Goal: Transaction & Acquisition: Purchase product/service

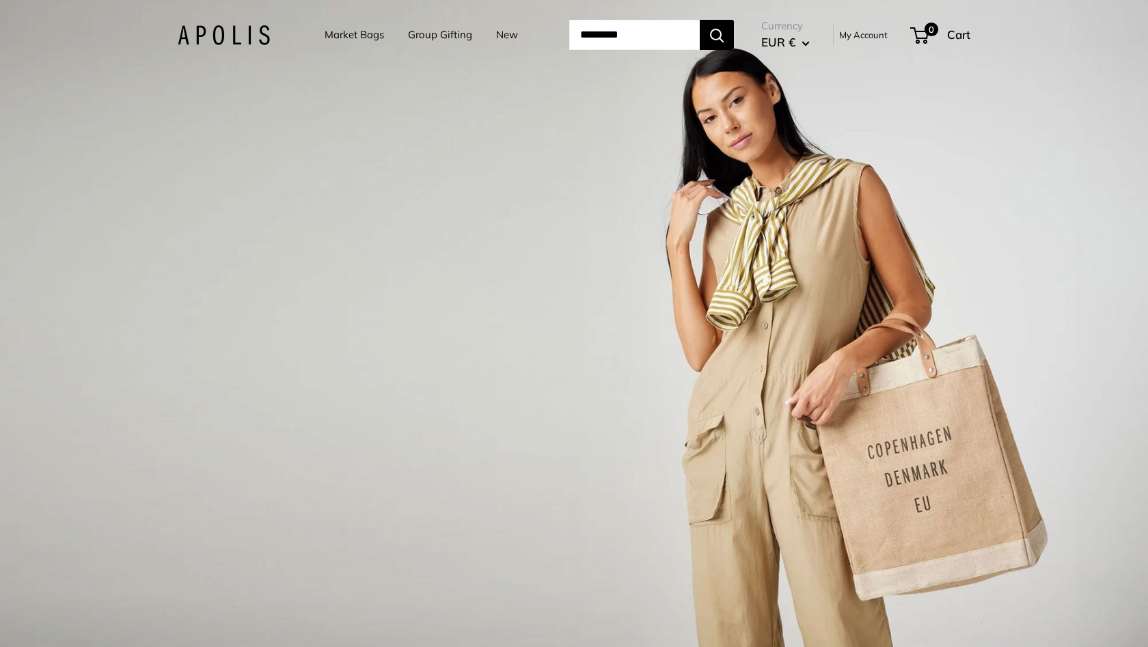
click at [339, 36] on link "Market Bags" at bounding box center [354, 34] width 59 height 19
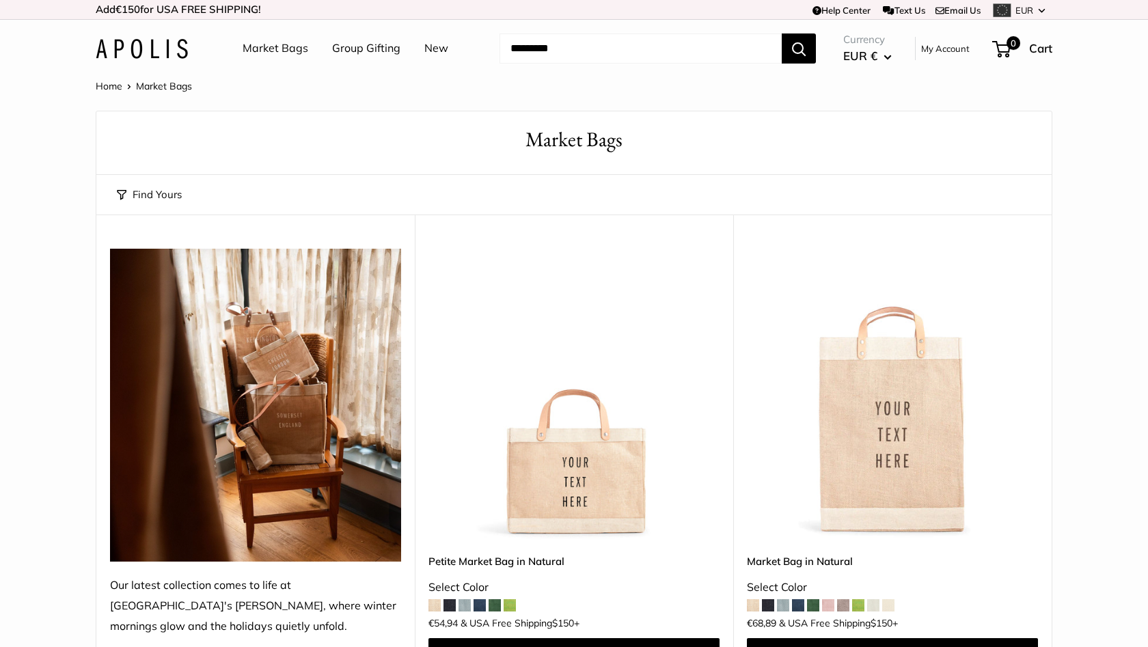
click at [603, 47] on input "Search..." at bounding box center [640, 48] width 282 height 30
type input "****"
click at [799, 48] on button "Search" at bounding box center [799, 48] width 34 height 30
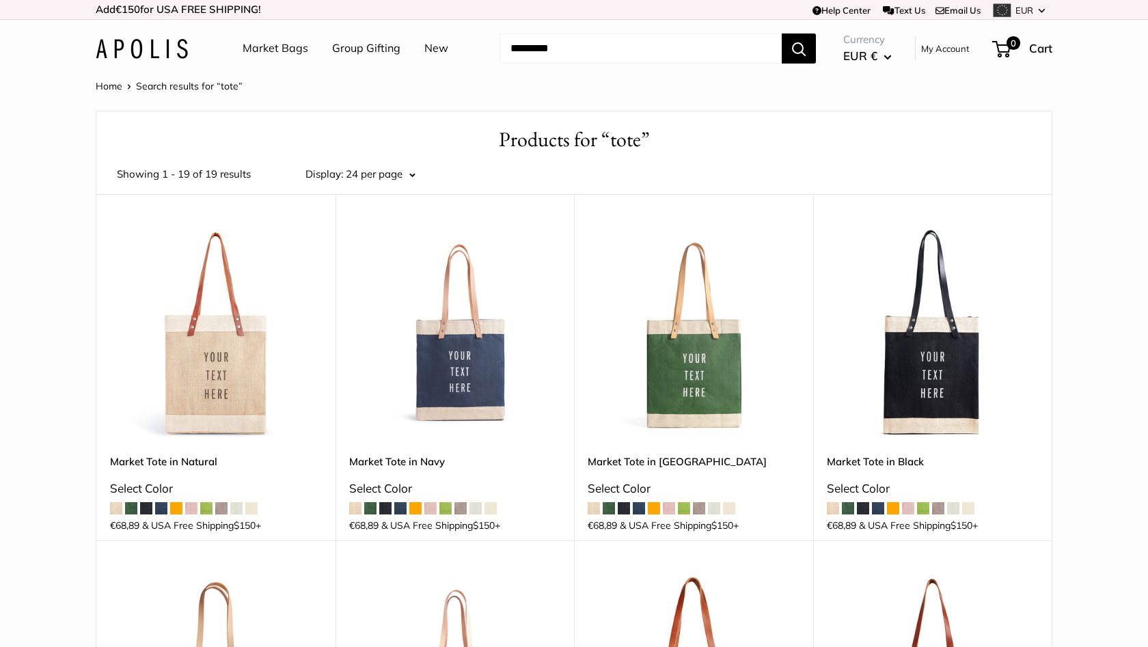
click at [270, 49] on link "Market Bags" at bounding box center [276, 48] width 66 height 20
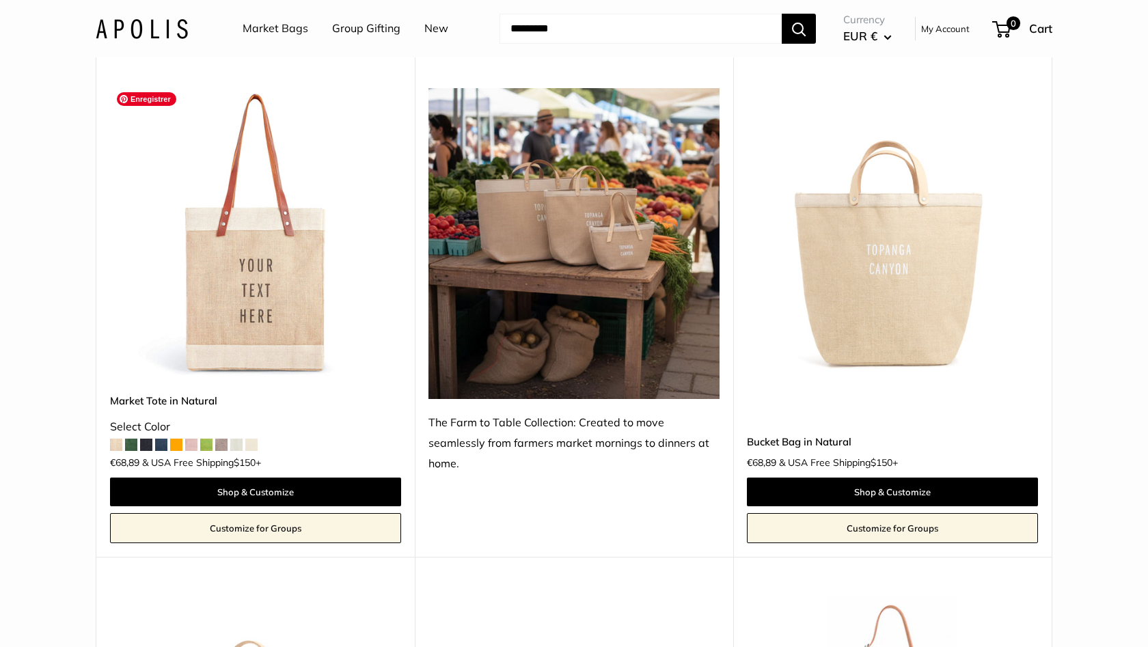
scroll to position [665, 0]
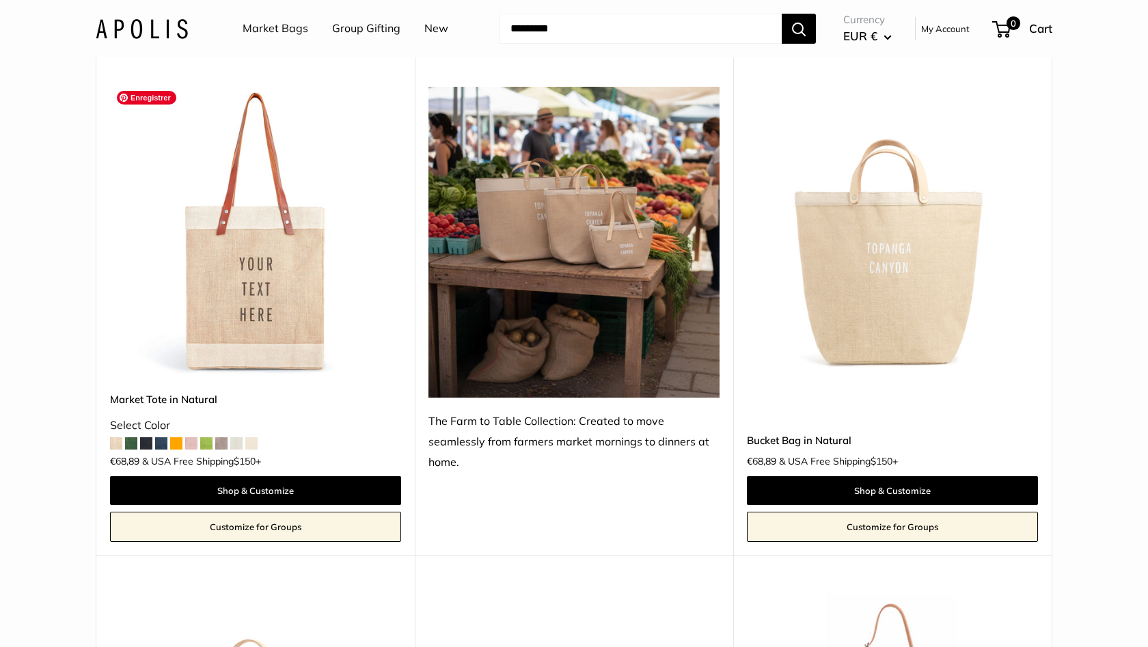
click at [0, 0] on img at bounding box center [0, 0] width 0 height 0
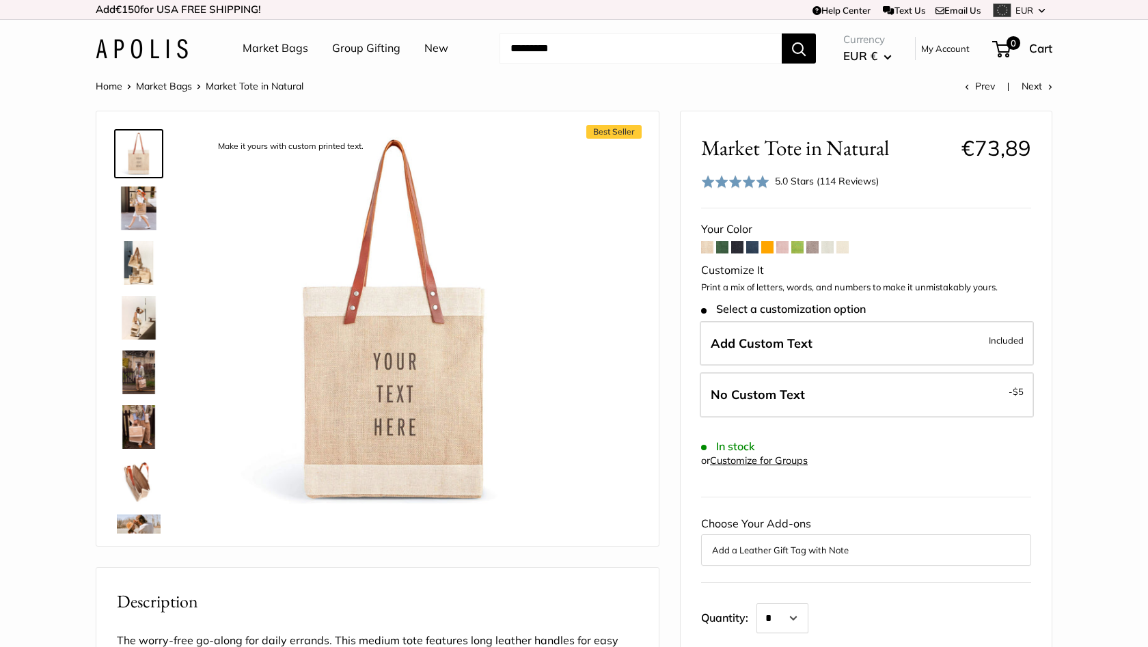
click at [135, 202] on img at bounding box center [139, 209] width 44 height 44
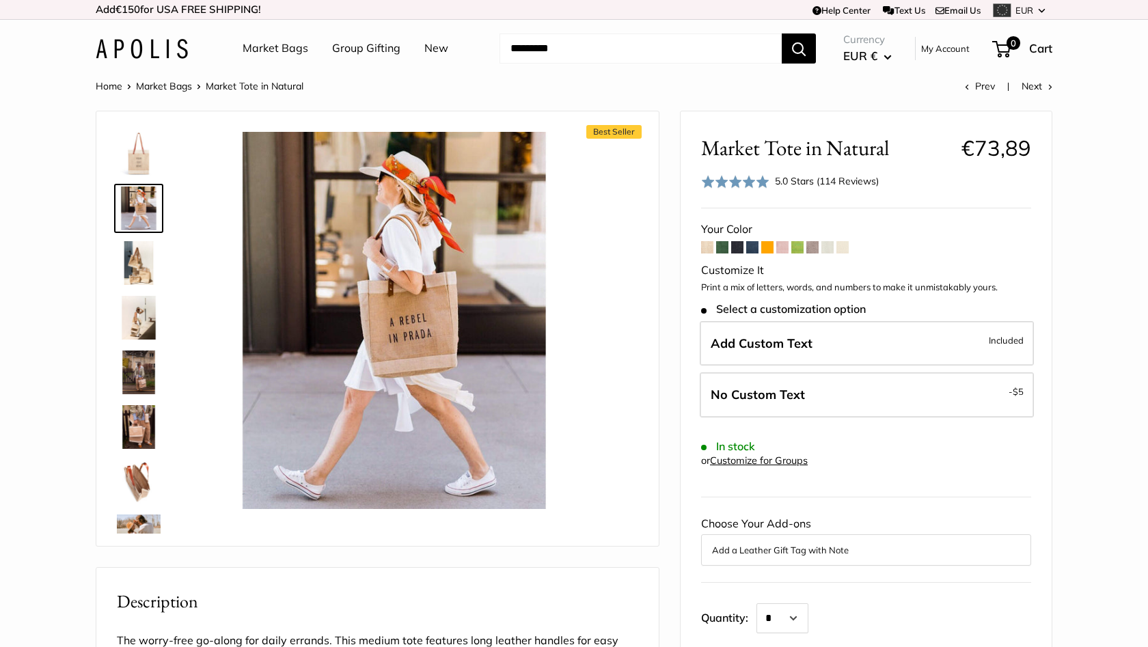
click at [137, 266] on img at bounding box center [139, 263] width 44 height 44
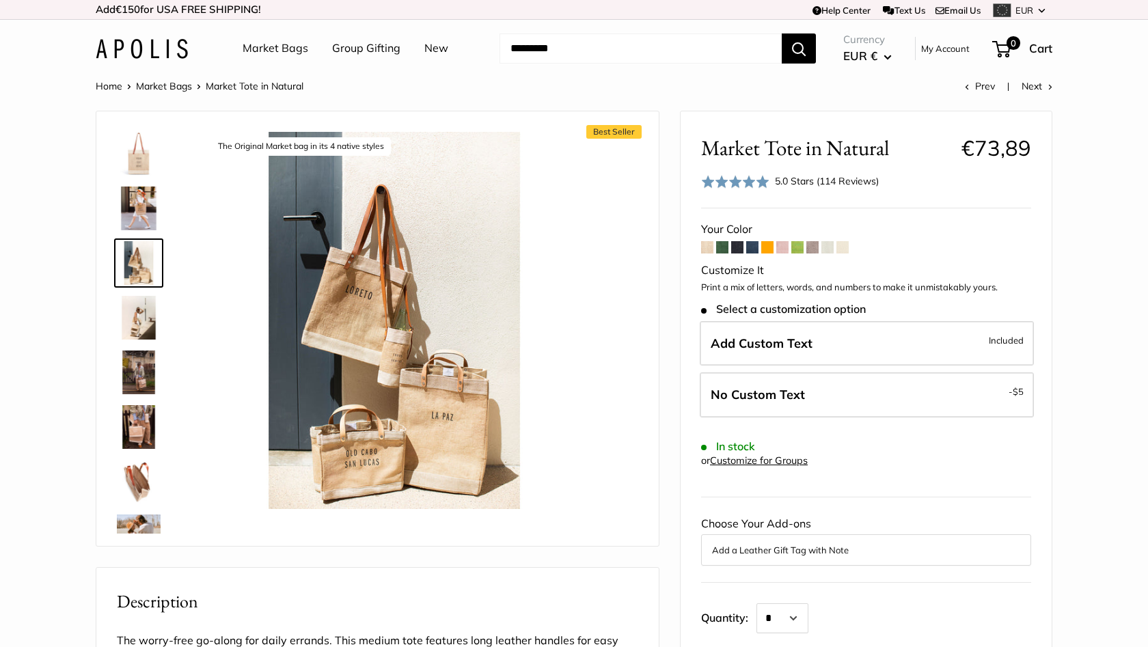
click at [135, 307] on img at bounding box center [139, 318] width 44 height 44
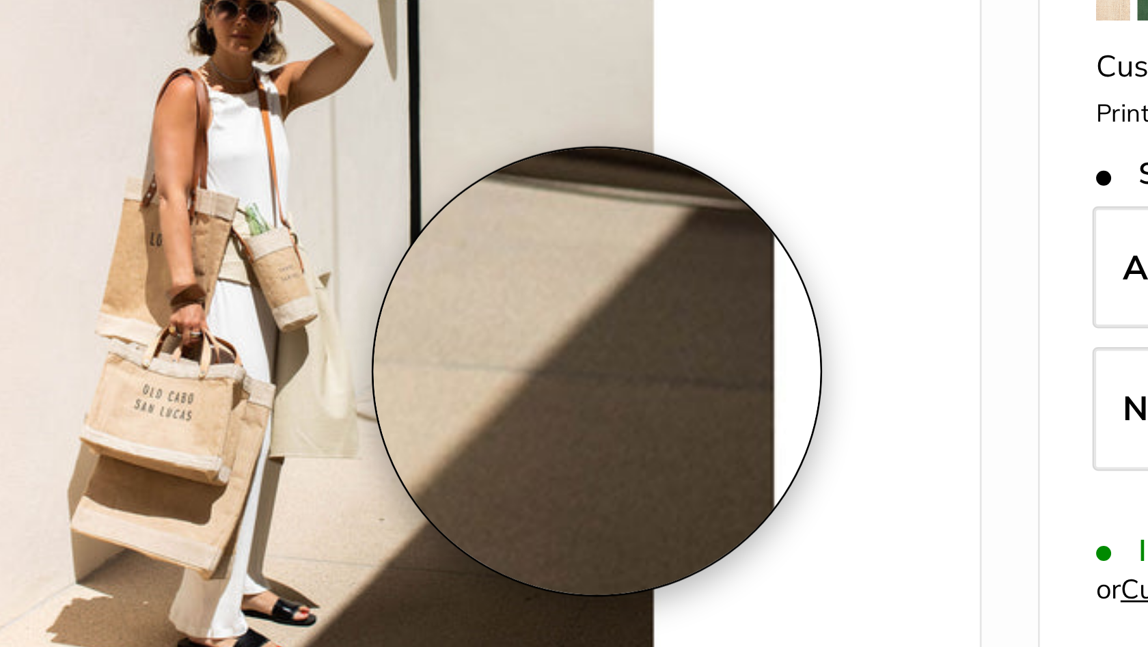
scroll to position [142, 0]
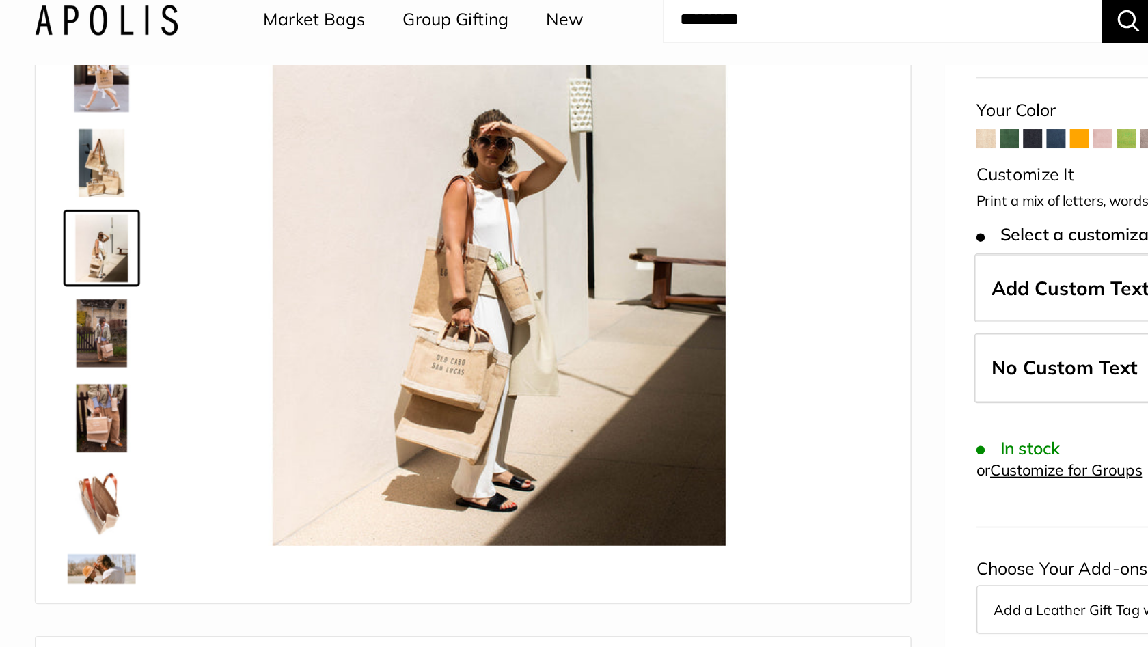
click at [117, 217] on img at bounding box center [139, 230] width 44 height 44
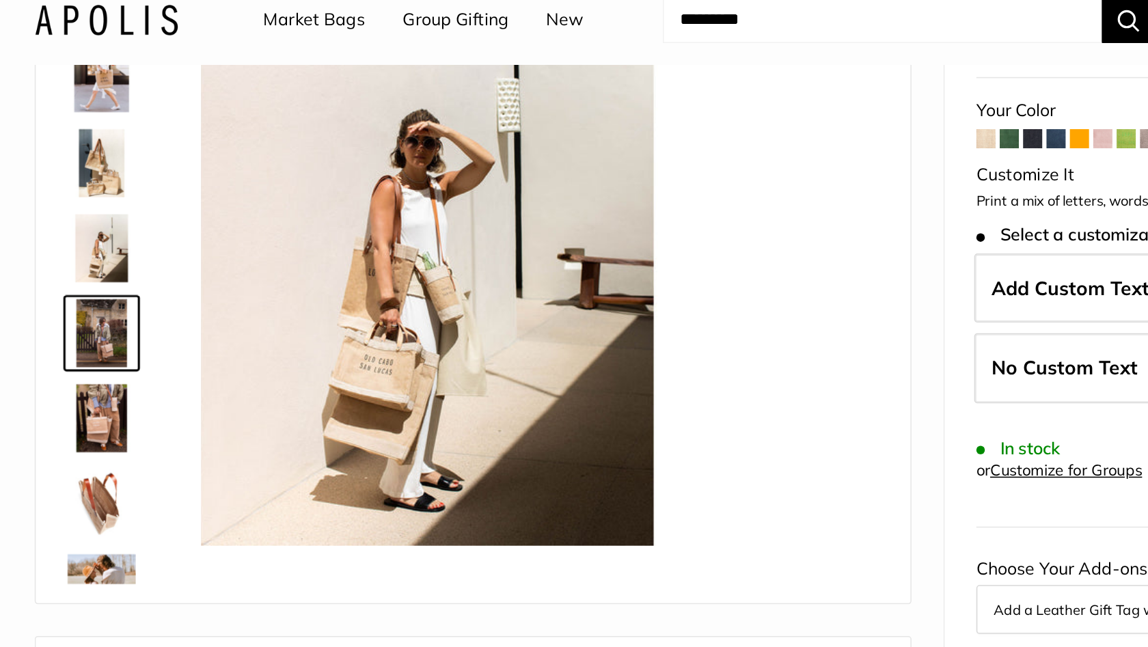
scroll to position [42, 0]
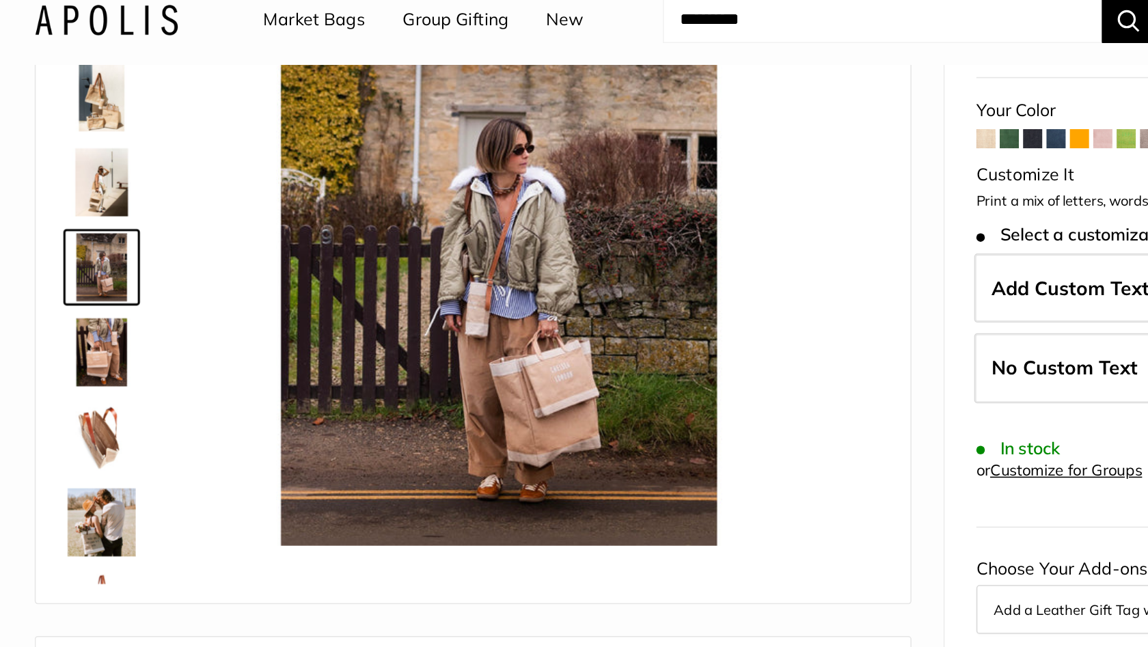
click at [117, 241] on img at bounding box center [139, 243] width 44 height 44
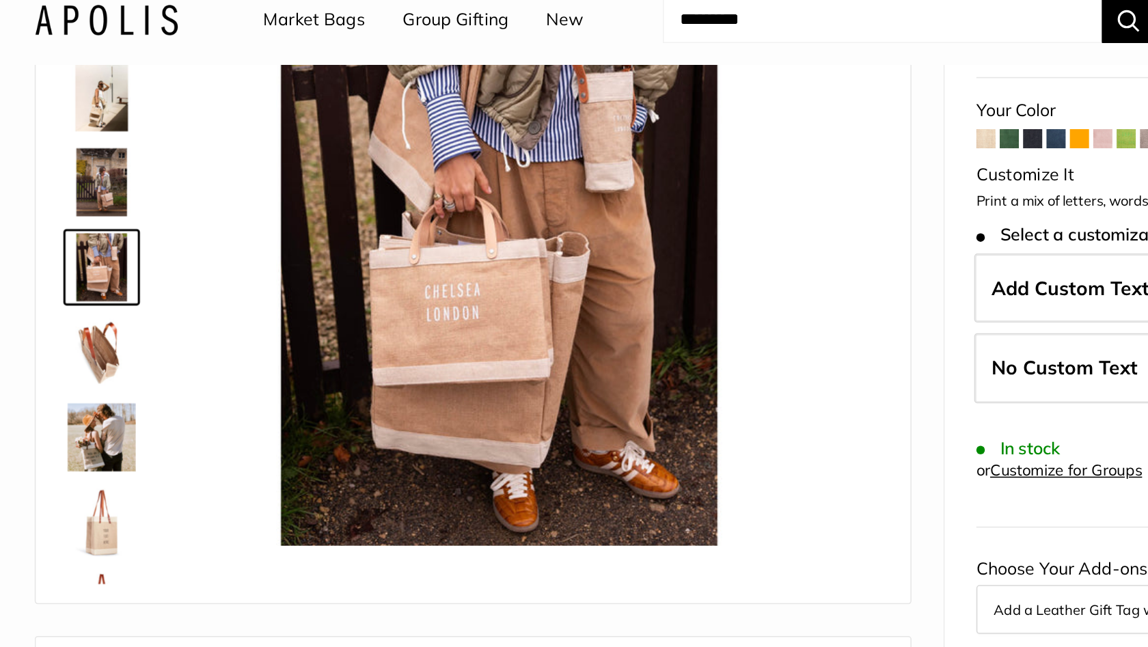
click at [117, 275] on img at bounding box center [139, 297] width 44 height 44
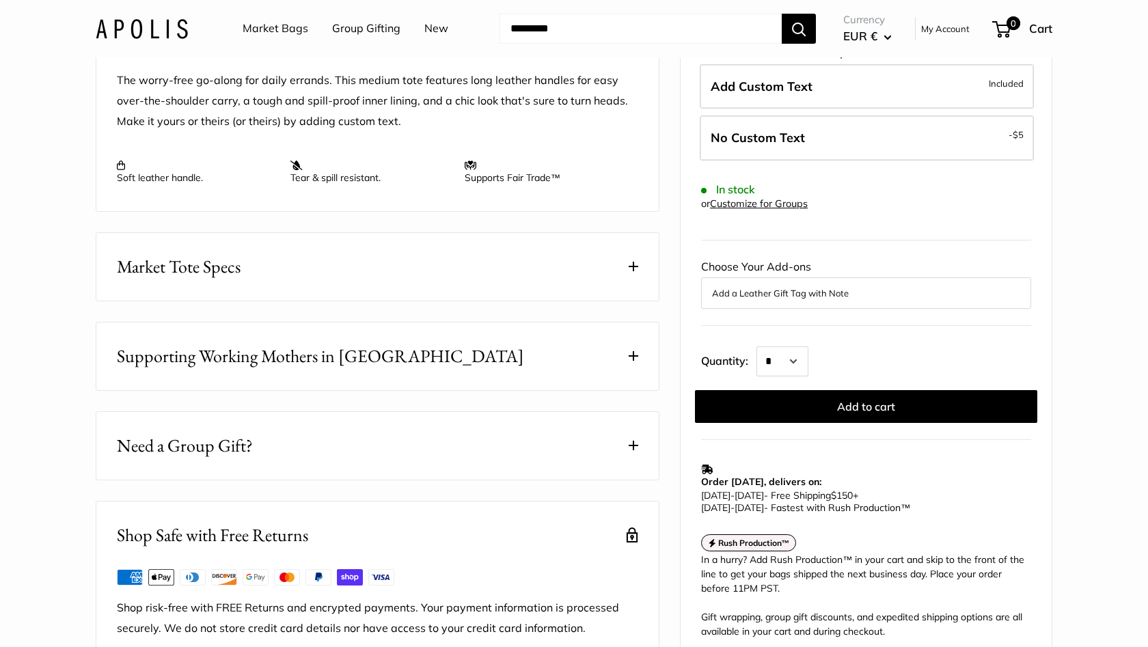
scroll to position [560, 0]
click at [575, 294] on button "Market Tote Specs" at bounding box center [377, 268] width 562 height 68
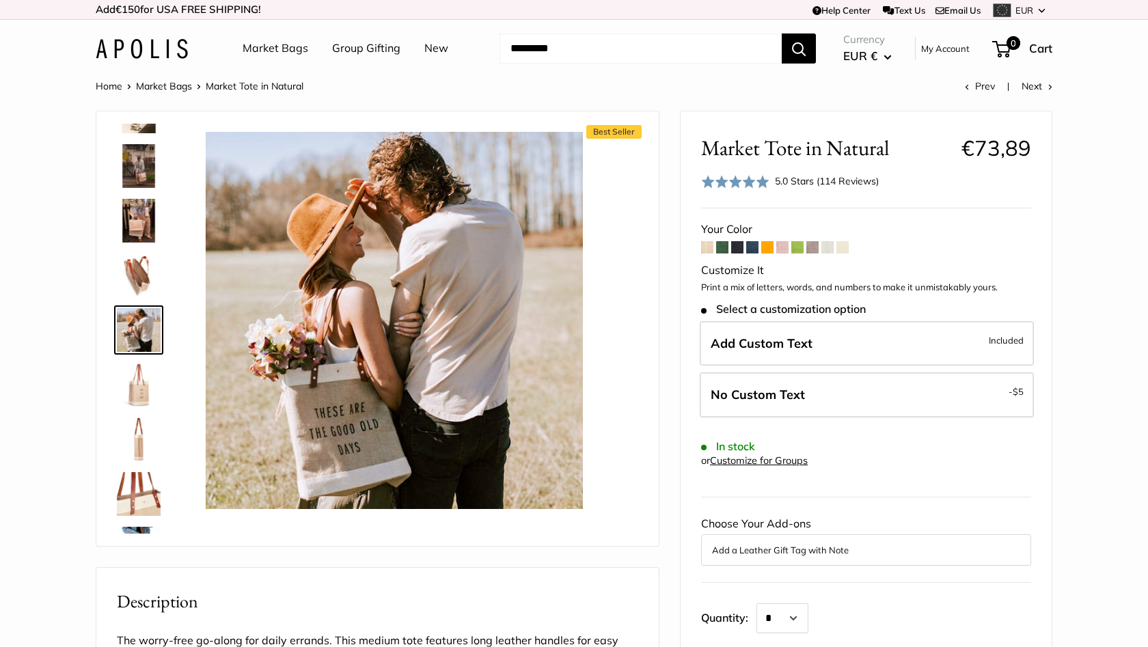
scroll to position [0, 0]
click at [128, 500] on img at bounding box center [139, 494] width 44 height 44
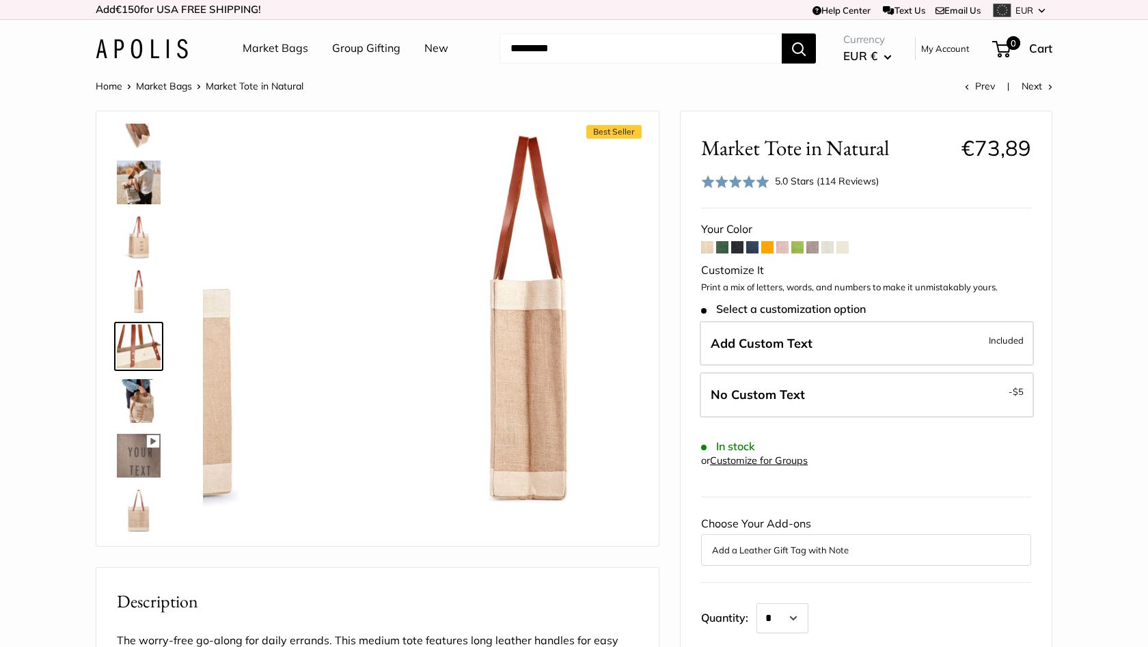
scroll to position [370, 0]
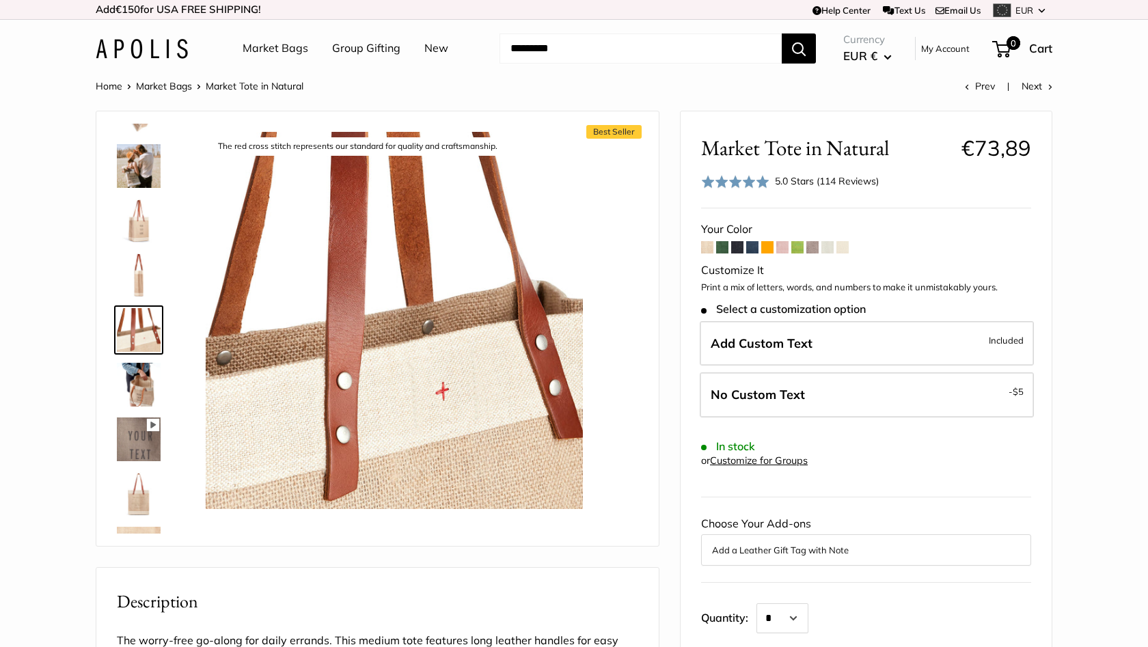
click at [131, 385] on img at bounding box center [139, 385] width 44 height 44
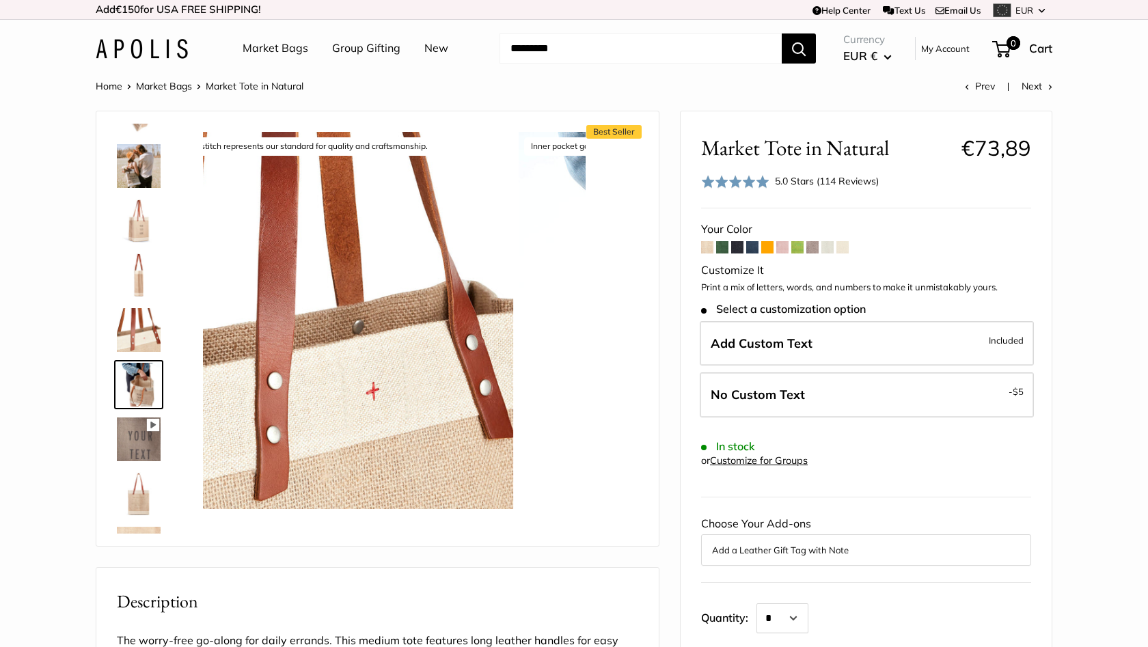
scroll to position [425, 0]
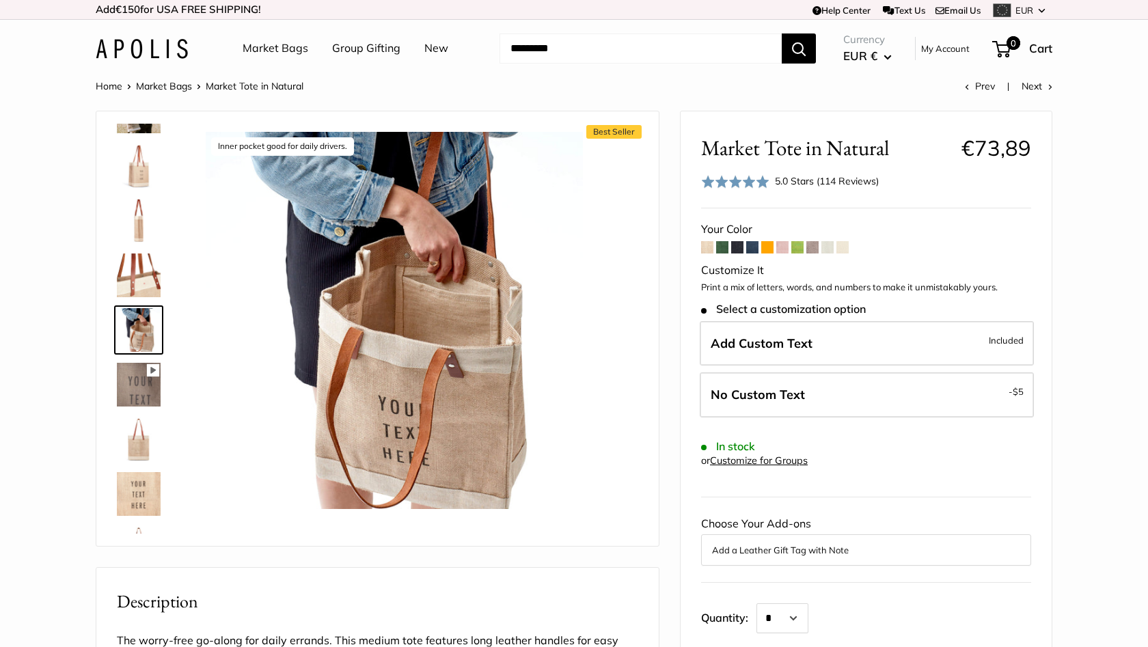
click at [139, 452] on img at bounding box center [139, 439] width 44 height 44
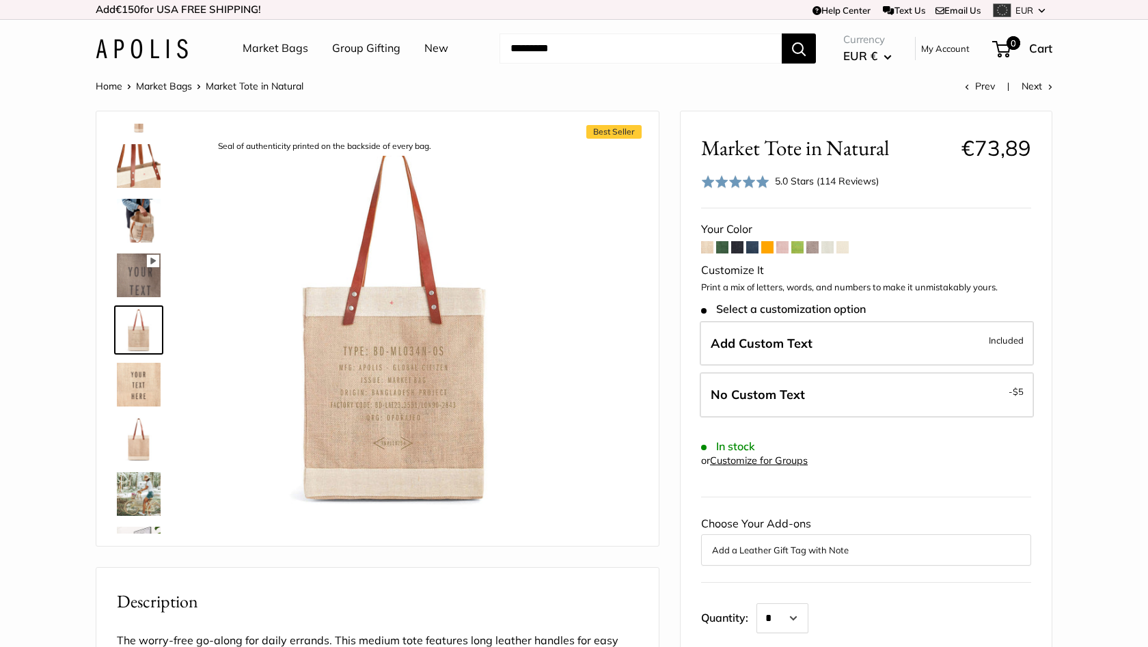
click at [137, 224] on img at bounding box center [139, 221] width 44 height 44
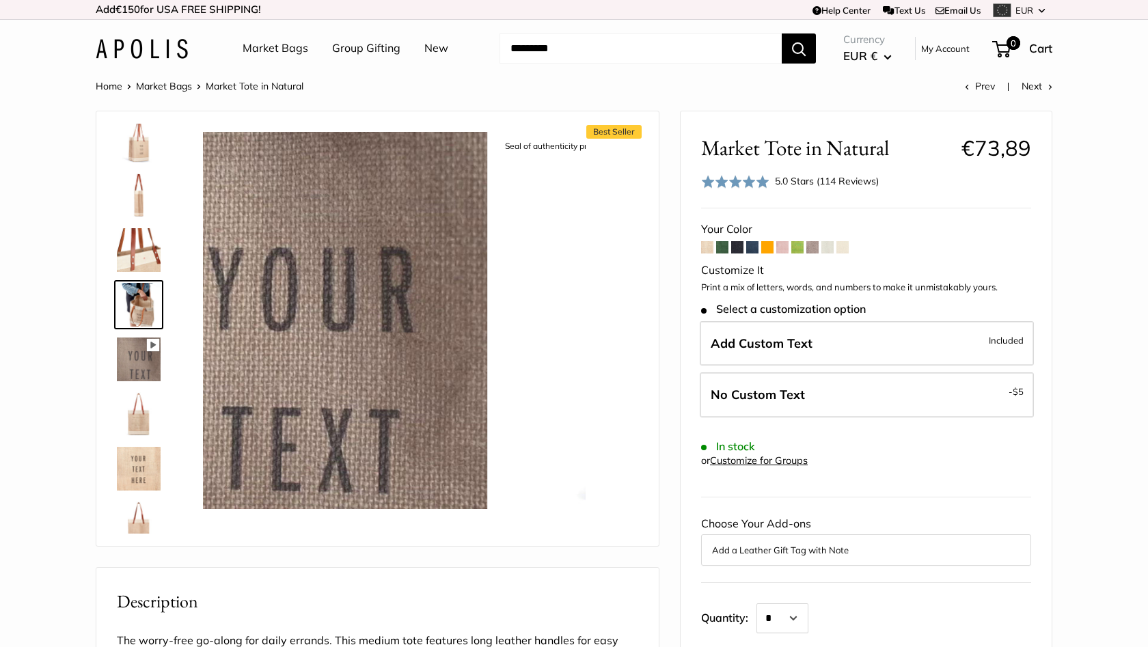
scroll to position [425, 0]
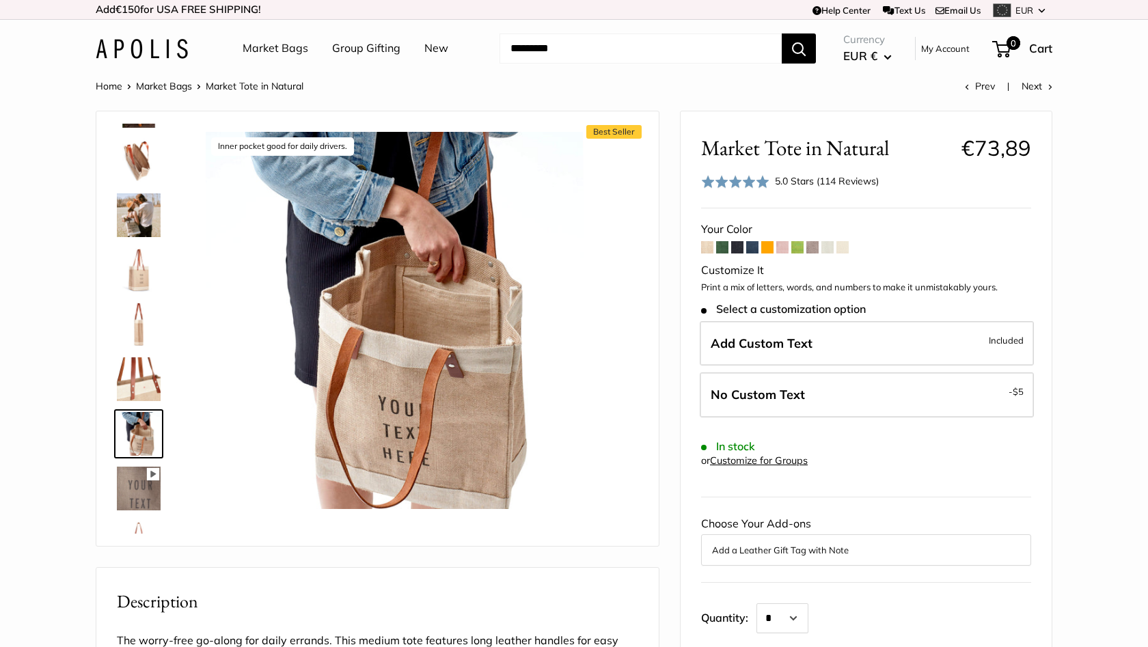
click at [131, 233] on img at bounding box center [139, 215] width 44 height 44
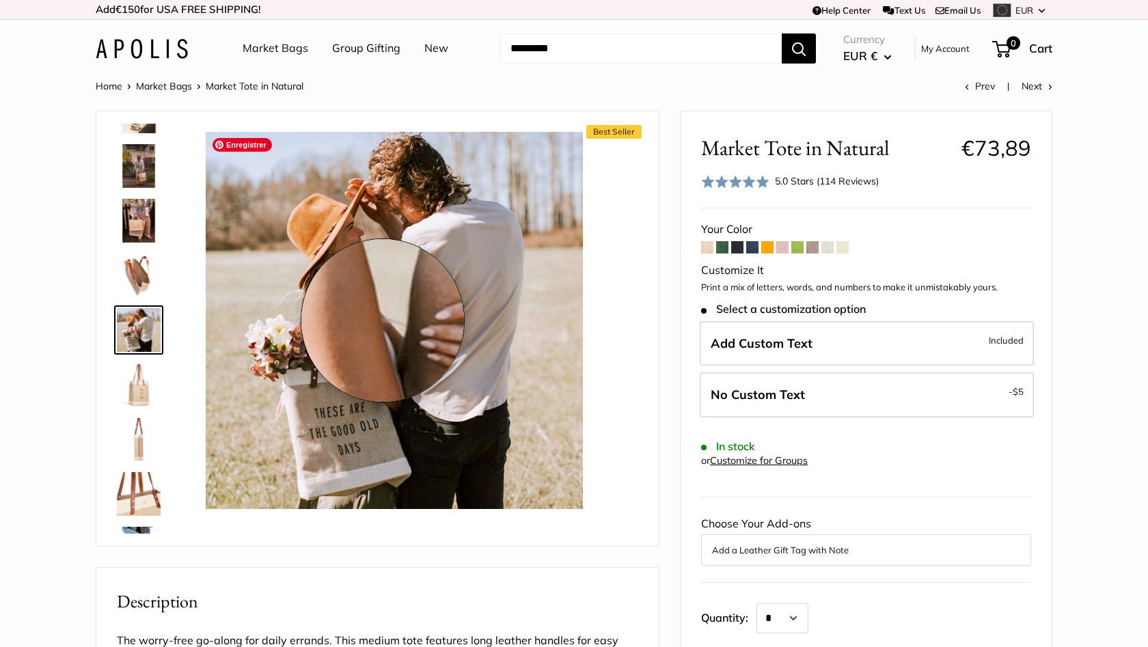
scroll to position [0, 0]
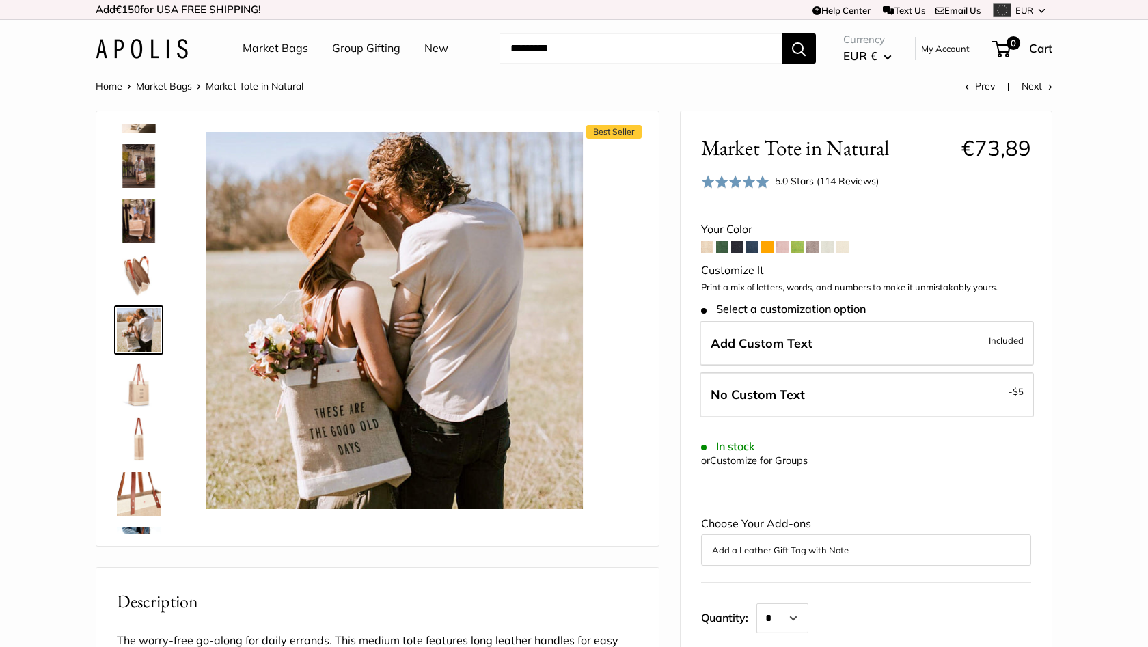
click at [718, 247] on span at bounding box center [722, 247] width 12 height 12
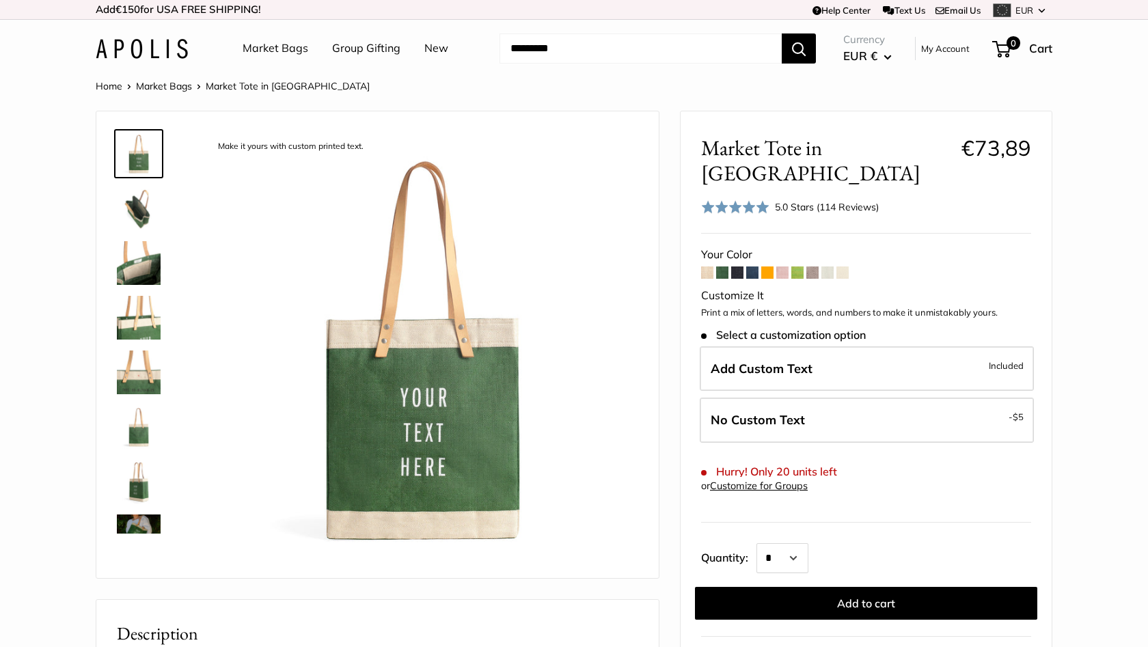
click at [780, 266] on span at bounding box center [782, 272] width 12 height 12
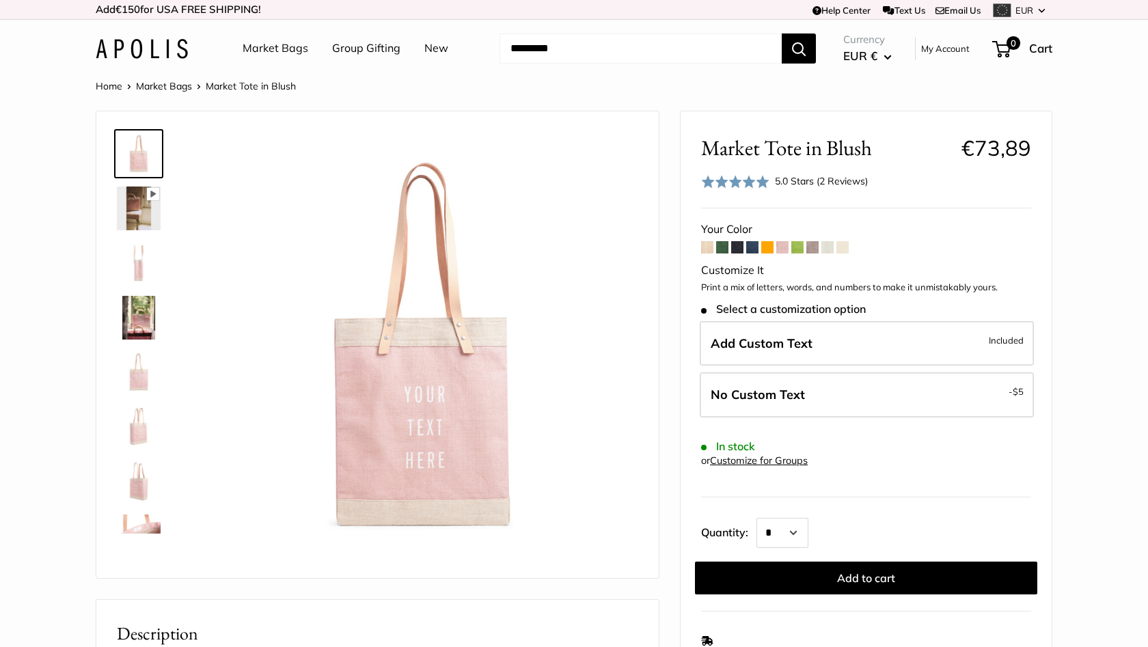
click at [838, 245] on span at bounding box center [842, 247] width 12 height 12
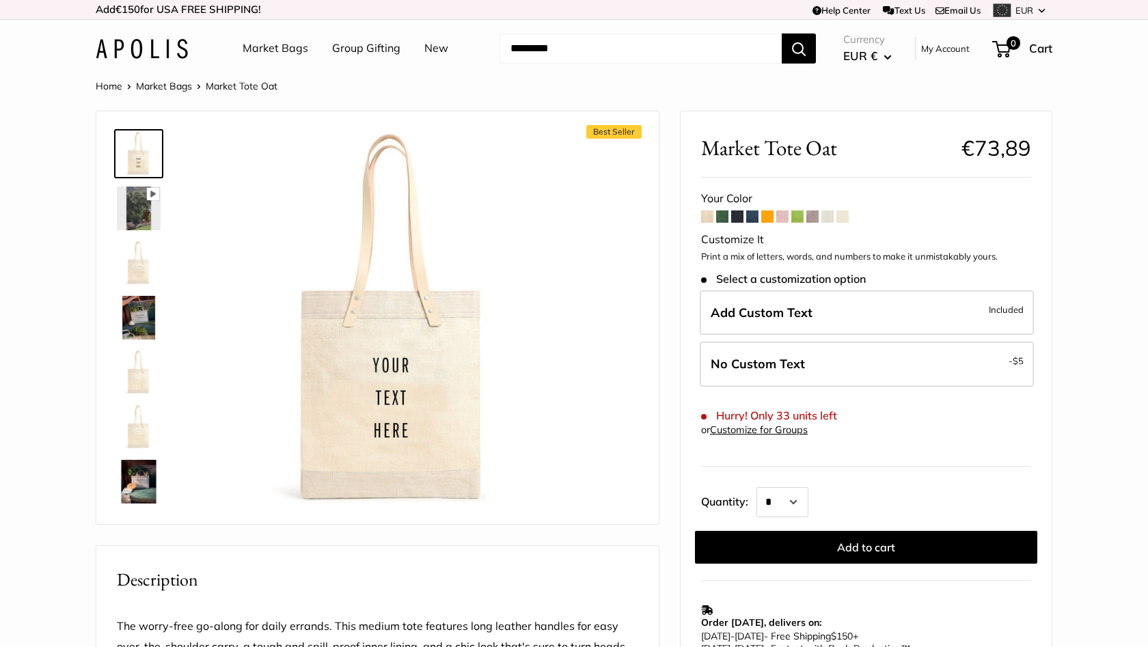
click at [831, 212] on span at bounding box center [827, 216] width 12 height 12
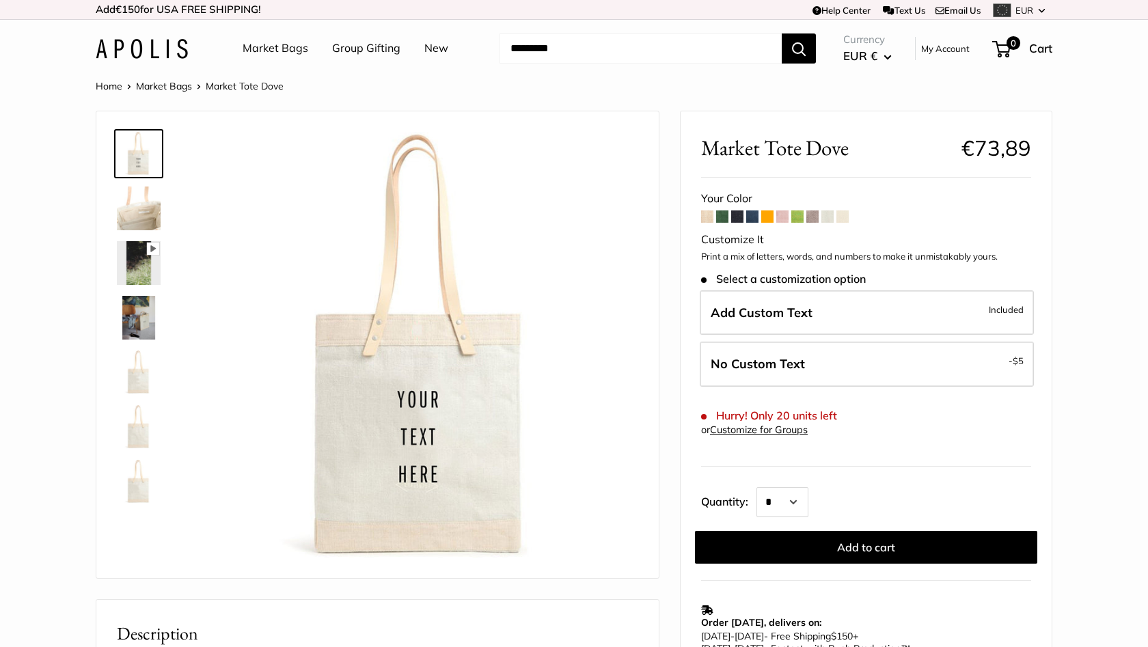
click at [814, 215] on span at bounding box center [812, 216] width 12 height 12
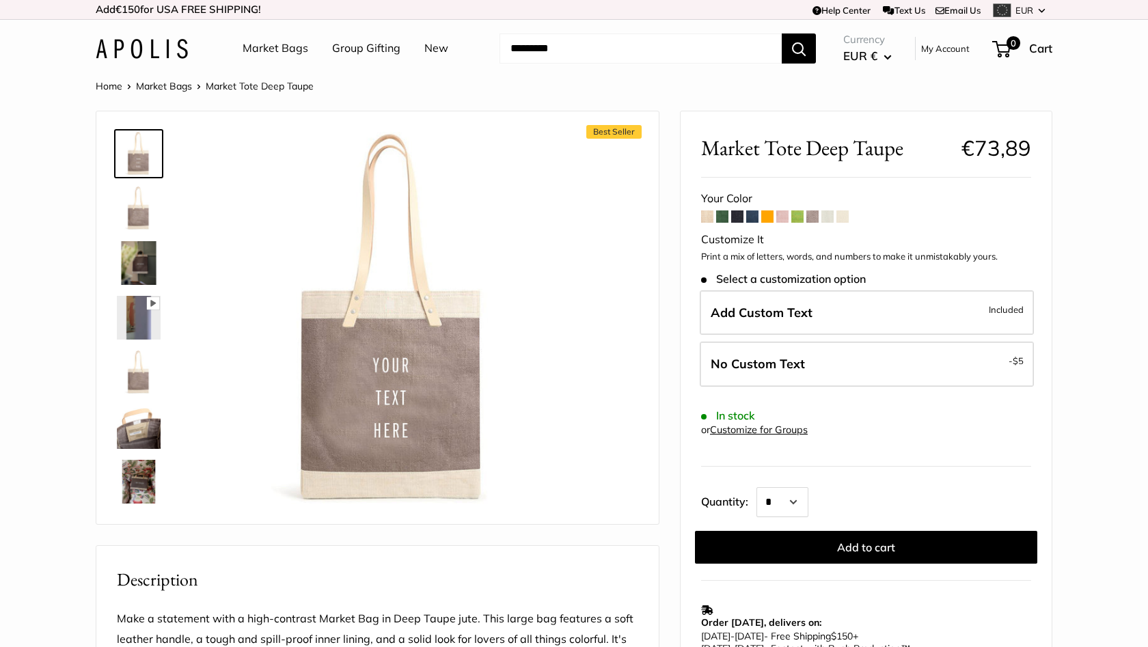
click at [720, 219] on span at bounding box center [722, 216] width 12 height 12
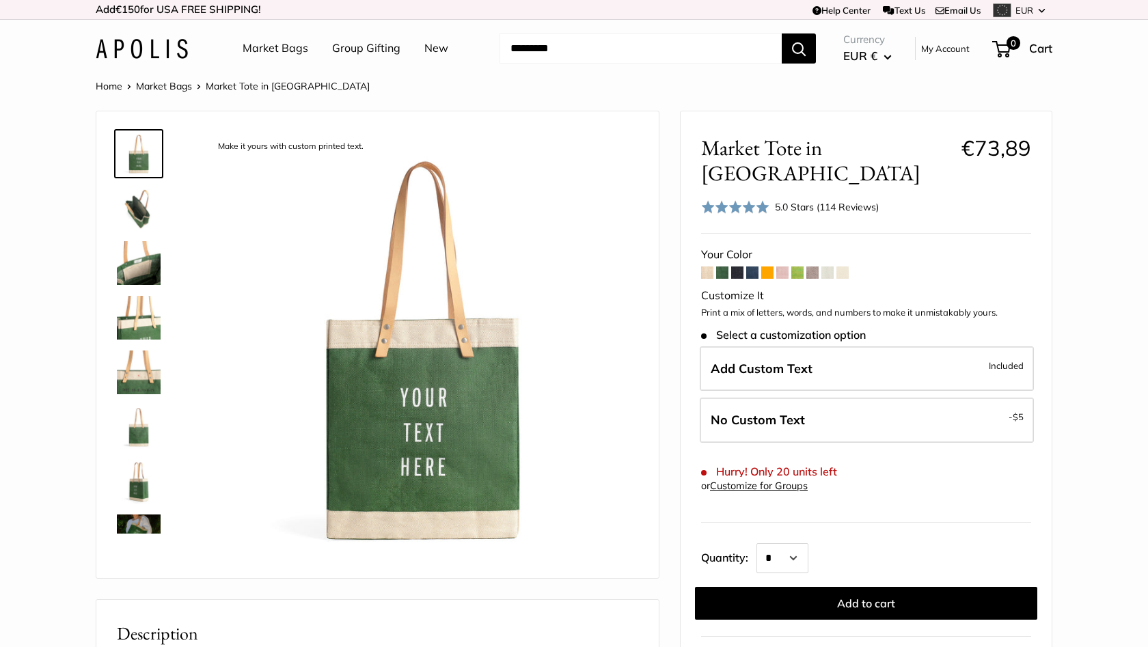
click at [766, 266] on span at bounding box center [767, 272] width 12 height 12
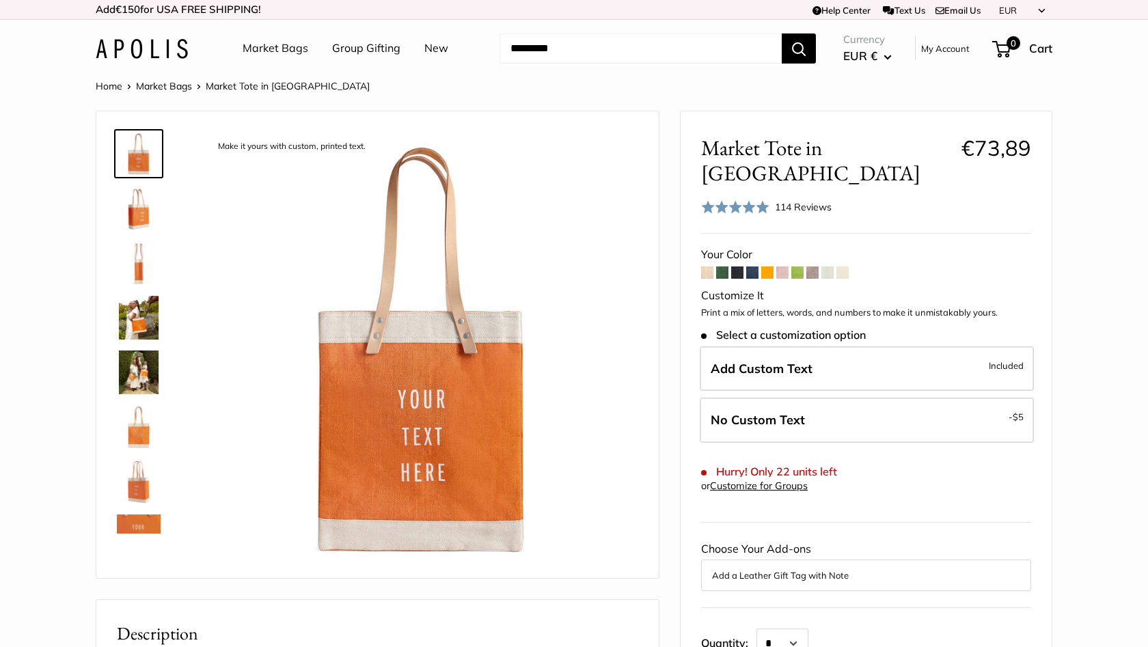
click at [737, 266] on span at bounding box center [737, 272] width 12 height 12
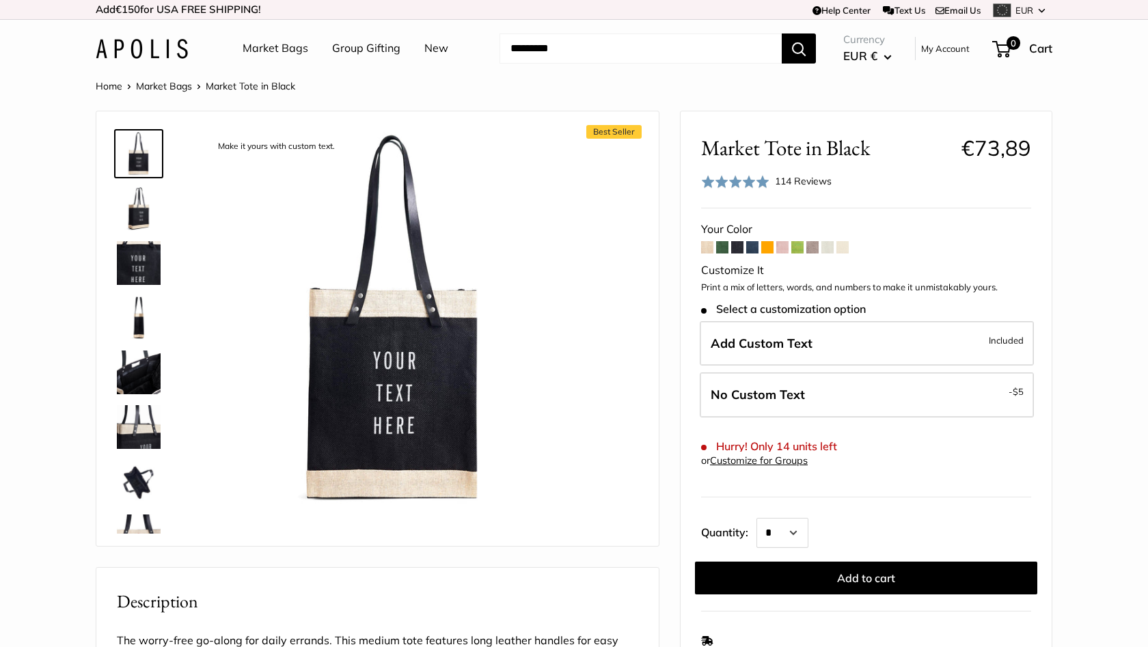
click at [748, 248] on span at bounding box center [752, 247] width 12 height 12
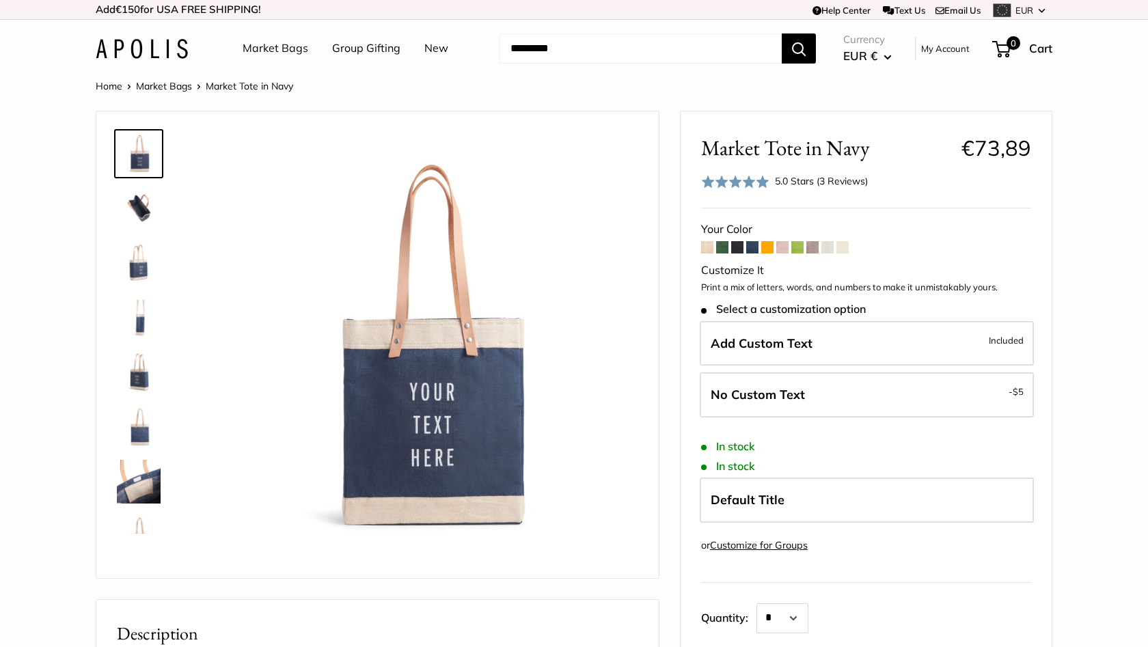
click at [704, 249] on span at bounding box center [707, 247] width 12 height 12
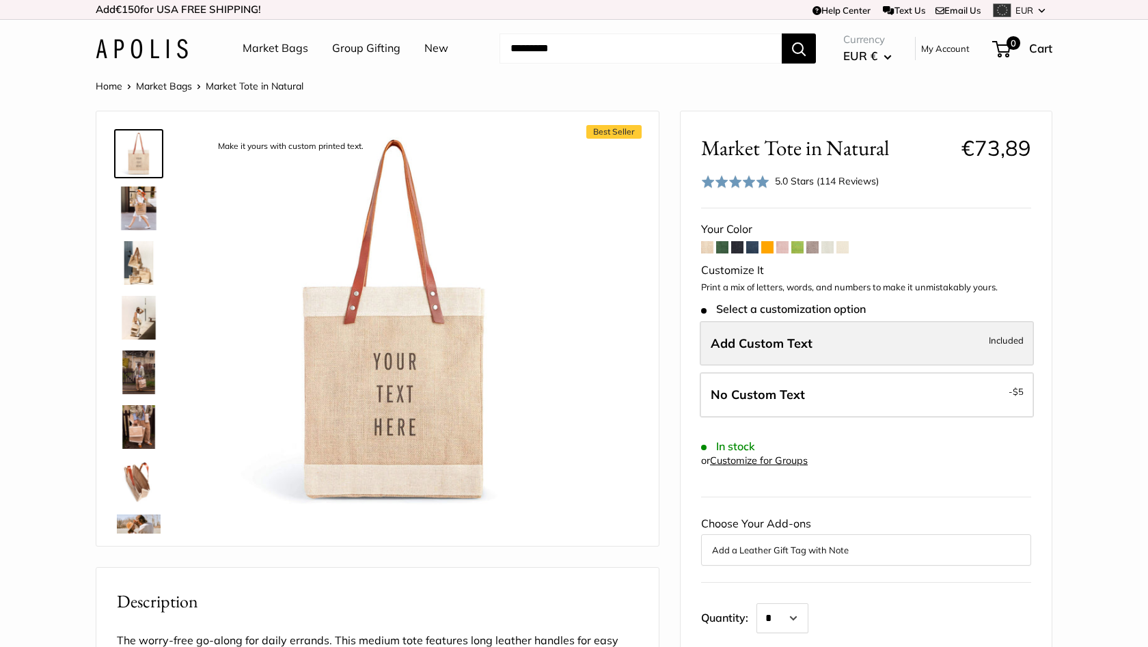
click at [934, 336] on label "Add Custom Text Included" at bounding box center [867, 343] width 334 height 45
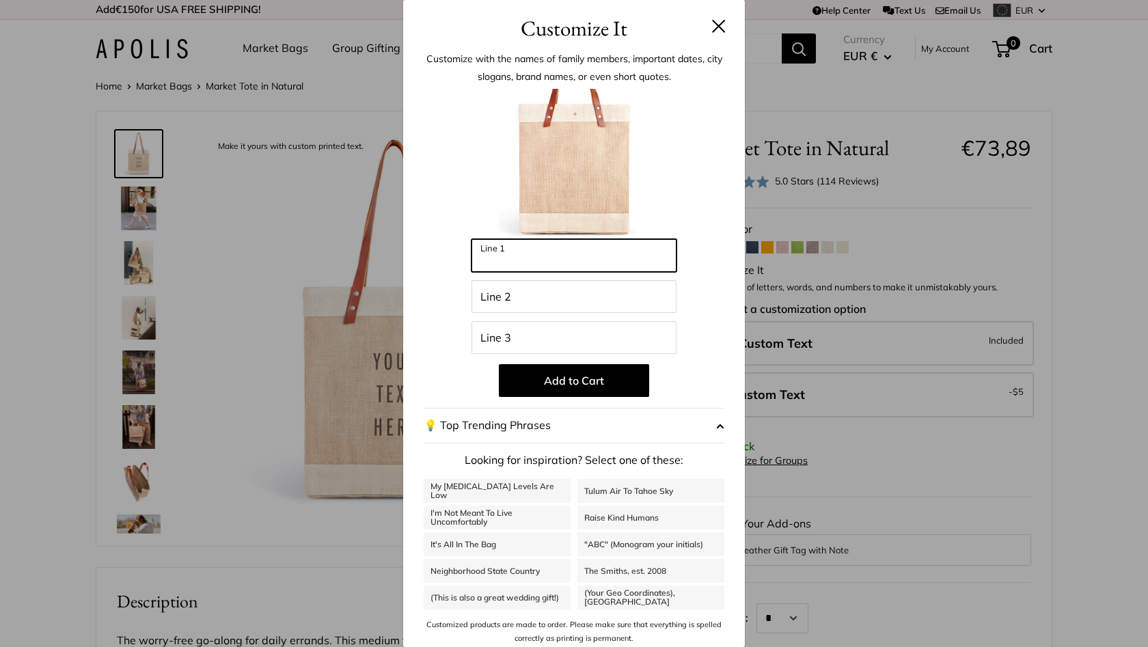
click at [570, 250] on input "Line 1" at bounding box center [573, 255] width 205 height 33
type input "*******"
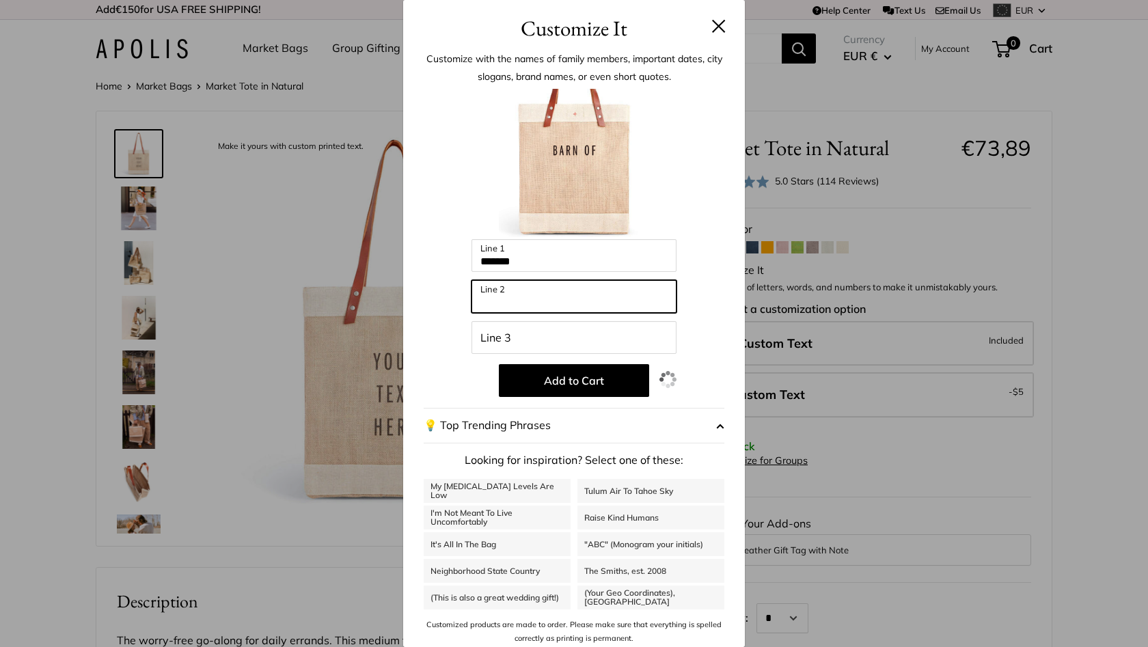
click at [501, 307] on input "Line 2" at bounding box center [573, 296] width 205 height 33
type input "**********"
click at [500, 338] on input "Line 3" at bounding box center [573, 337] width 205 height 33
type input "*"
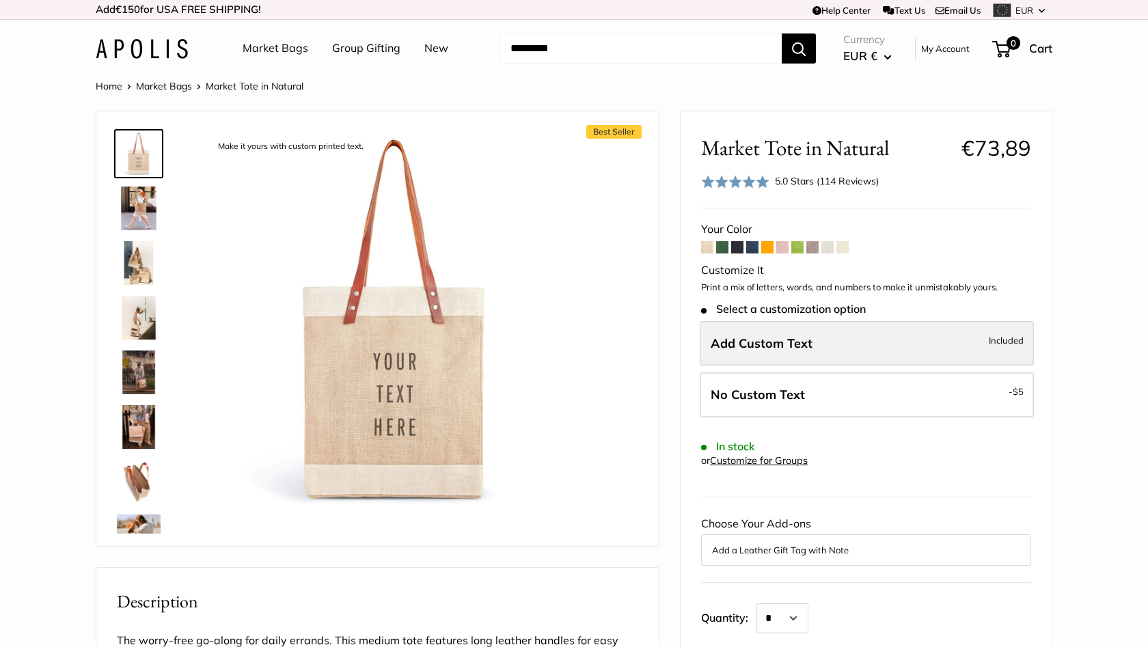
click at [890, 333] on label "Add Custom Text Included" at bounding box center [867, 343] width 334 height 45
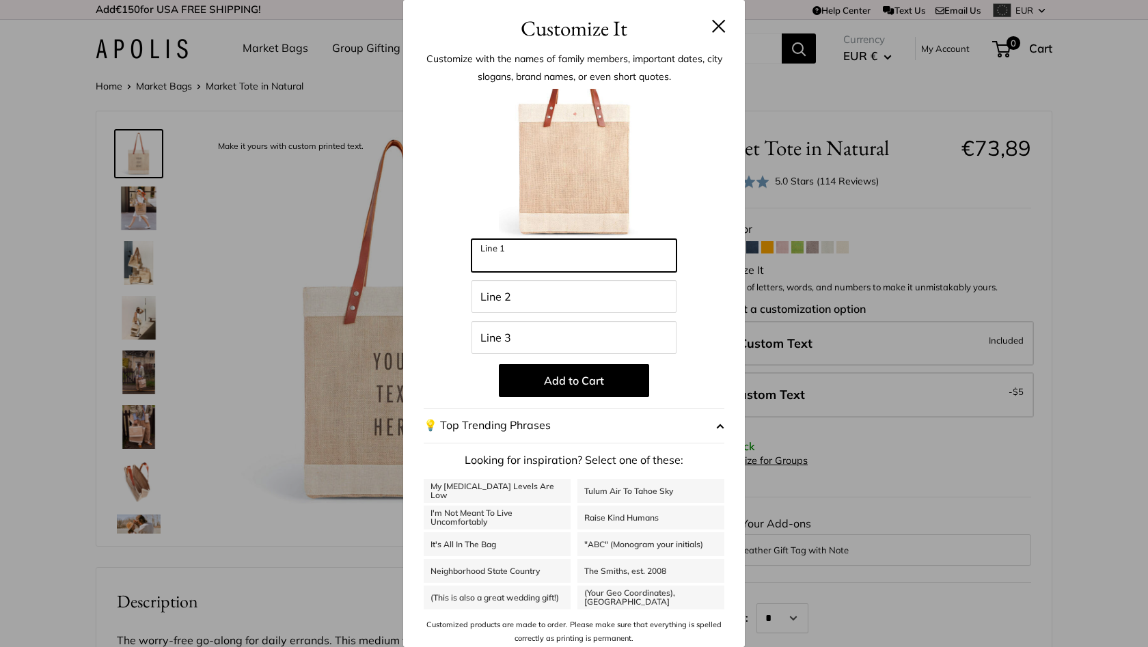
click at [502, 269] on input "Line 1" at bounding box center [573, 255] width 205 height 33
click at [989, 221] on div "Customize It Customize with the names of family members, important dates, city …" at bounding box center [574, 323] width 1148 height 647
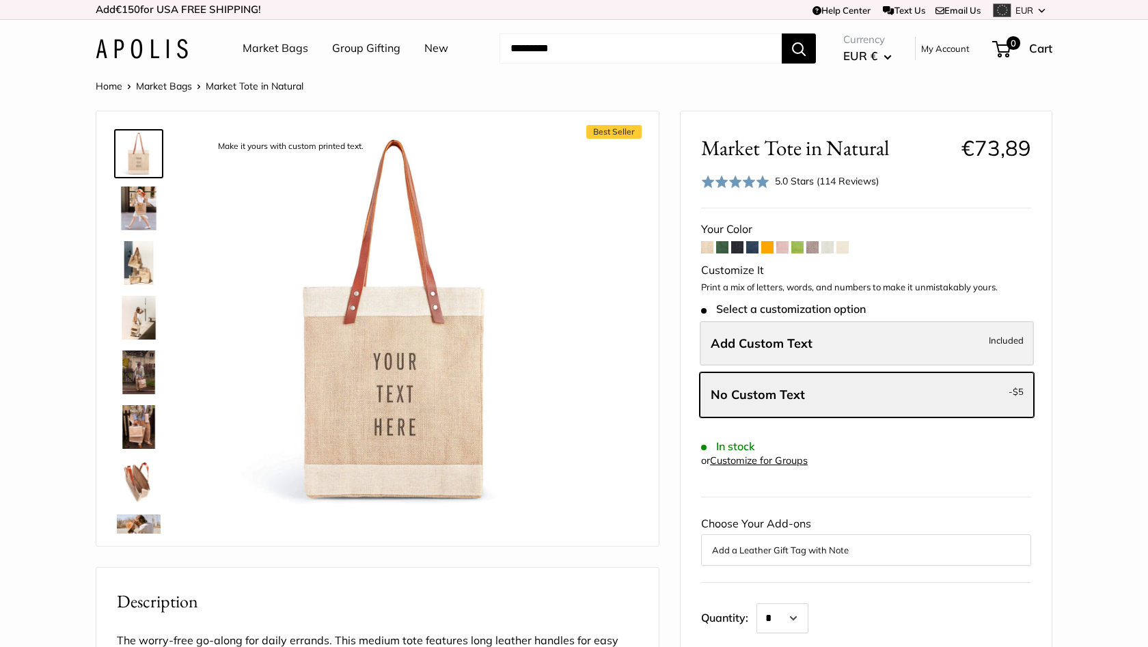
click at [810, 343] on span "Add Custom Text" at bounding box center [762, 343] width 102 height 16
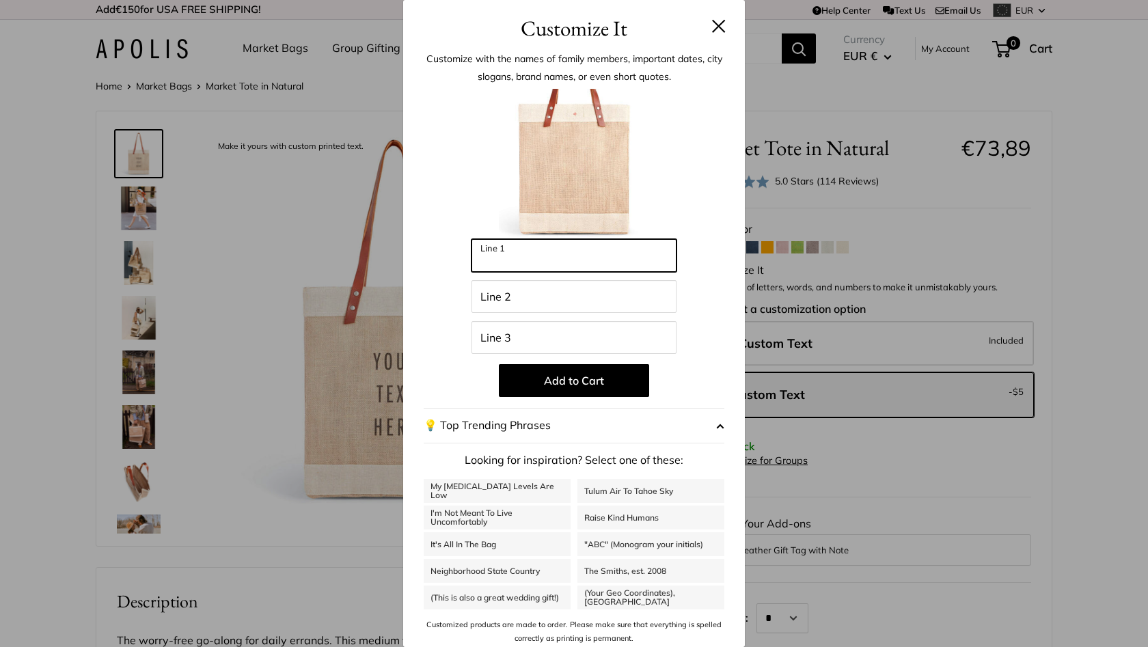
click at [521, 262] on input "Line 1" at bounding box center [573, 255] width 205 height 33
type input "*******"
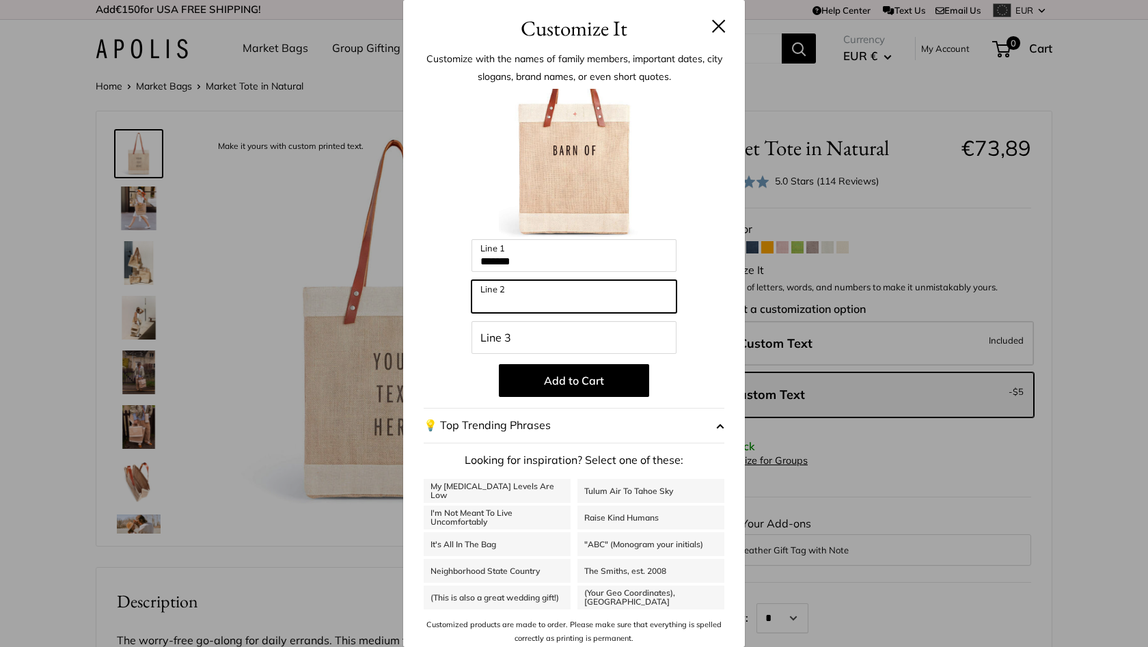
click at [518, 294] on input "Line 2" at bounding box center [573, 296] width 205 height 33
type input "**********"
click at [506, 340] on input "Line 3" at bounding box center [573, 337] width 205 height 33
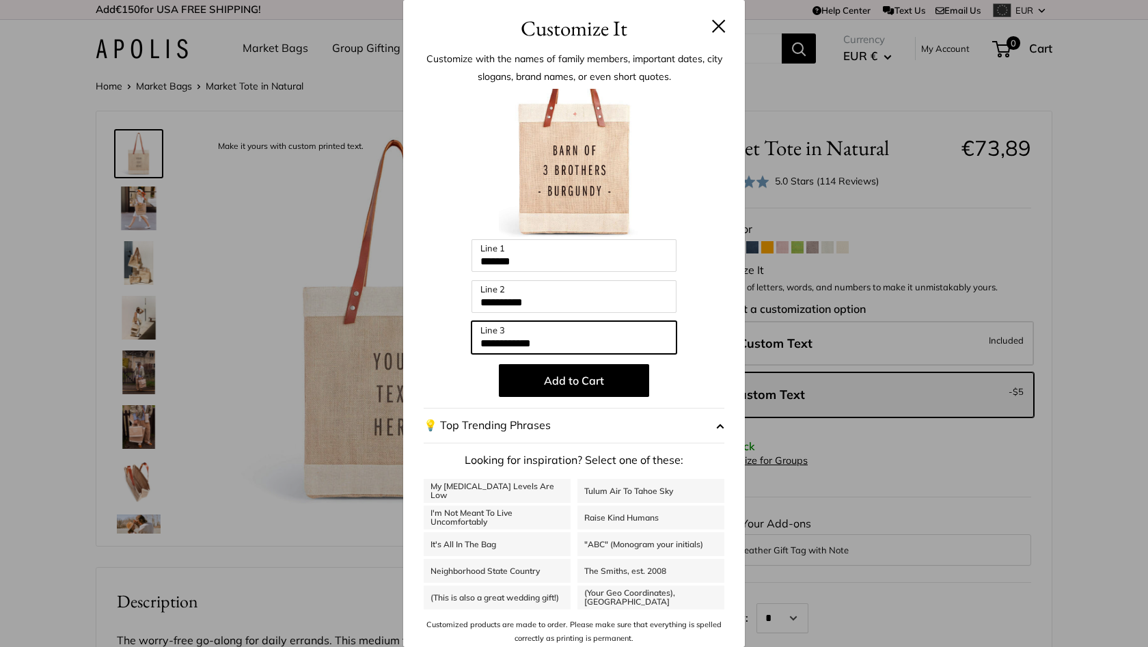
drag, startPoint x: 491, startPoint y: 341, endPoint x: 547, endPoint y: 348, distance: 57.1
click at [547, 348] on input "**********" at bounding box center [573, 337] width 205 height 33
type input "**********"
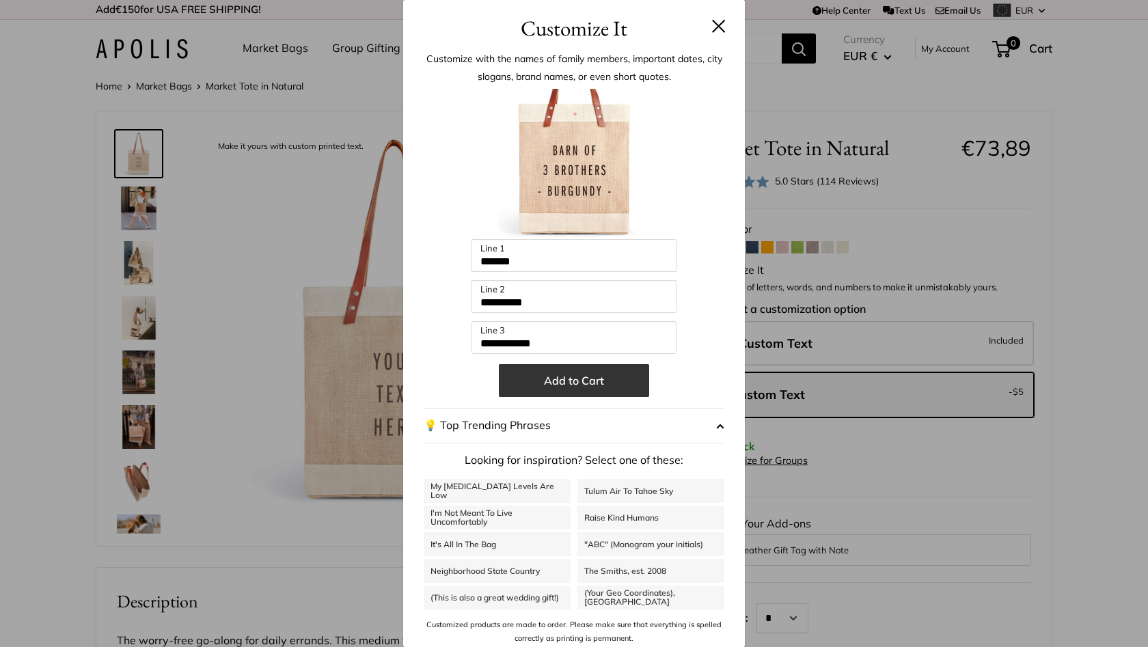
click at [561, 373] on button "Add to Cart" at bounding box center [574, 380] width 150 height 33
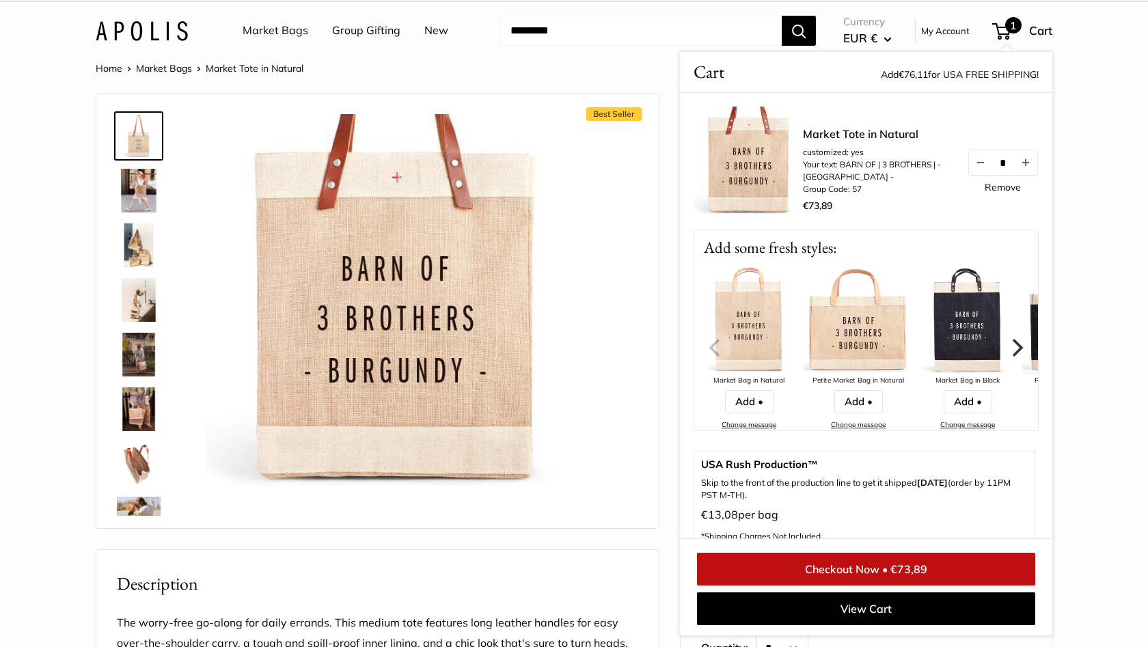
scroll to position [18, 0]
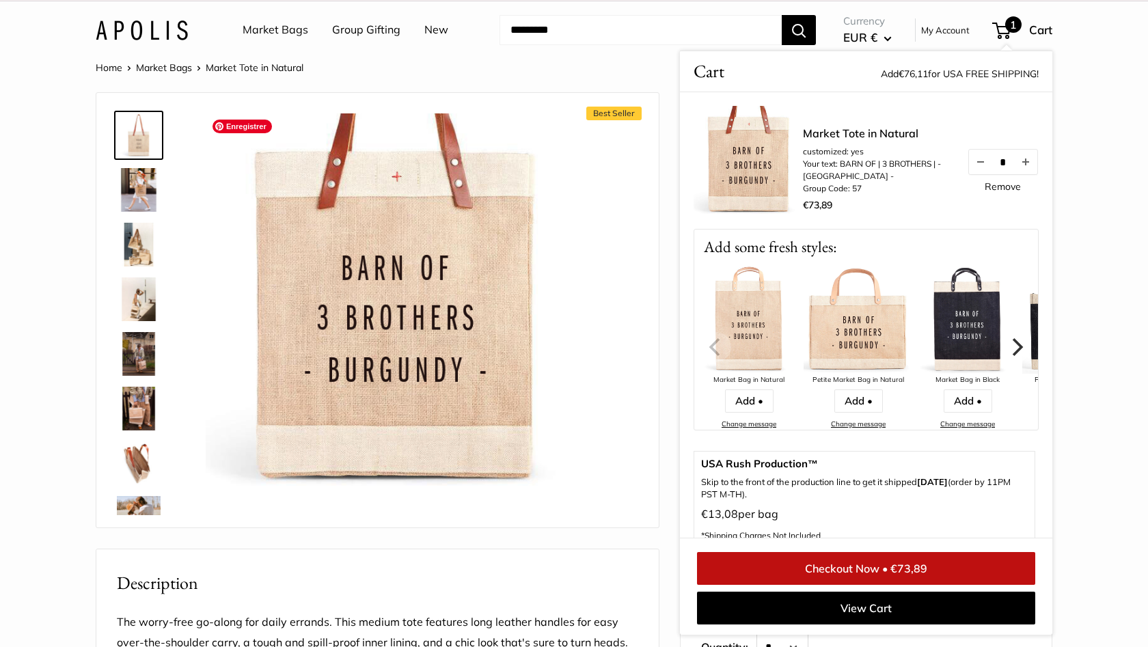
click at [400, 297] on img at bounding box center [394, 301] width 377 height 377
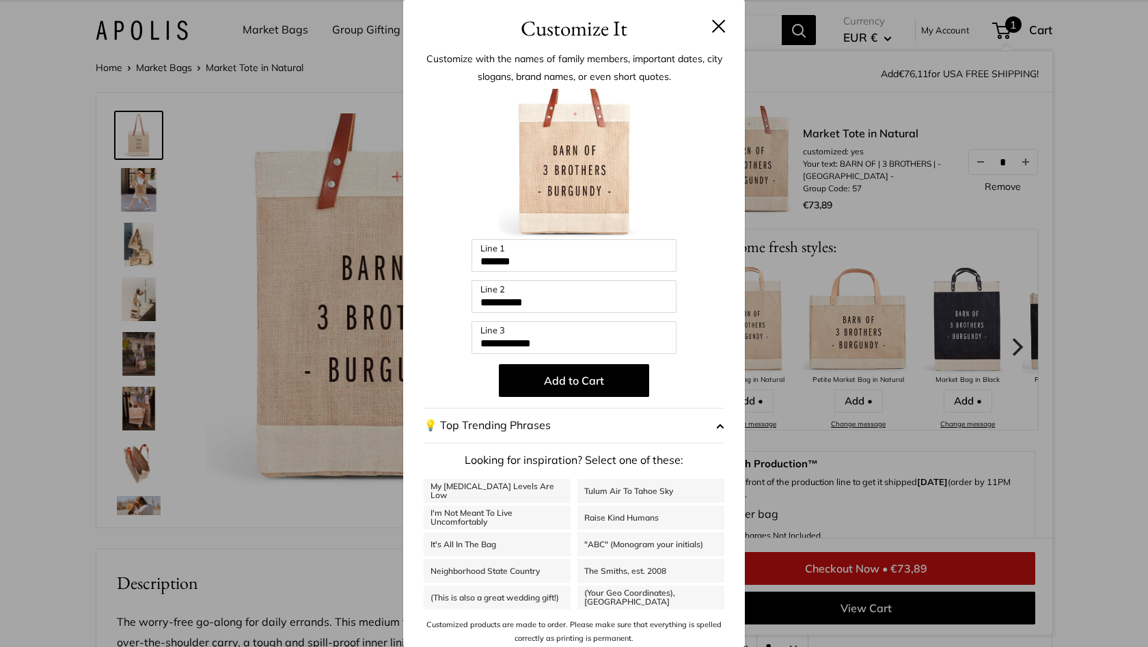
click at [377, 262] on div "**********" at bounding box center [574, 323] width 1148 height 647
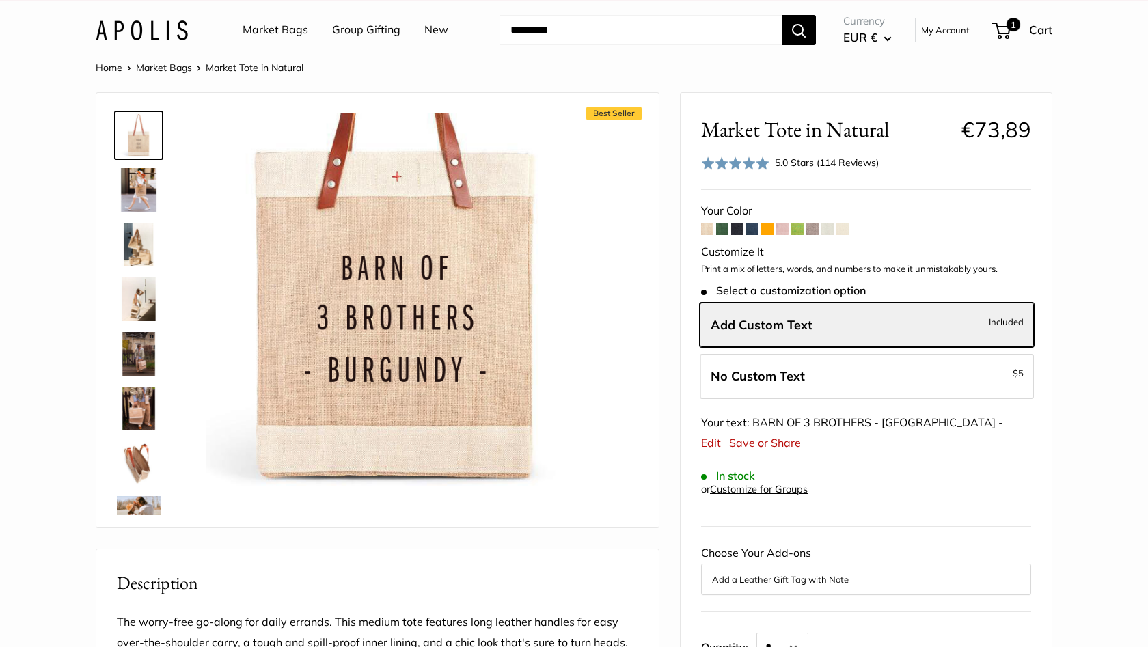
click at [717, 230] on span at bounding box center [722, 229] width 12 height 12
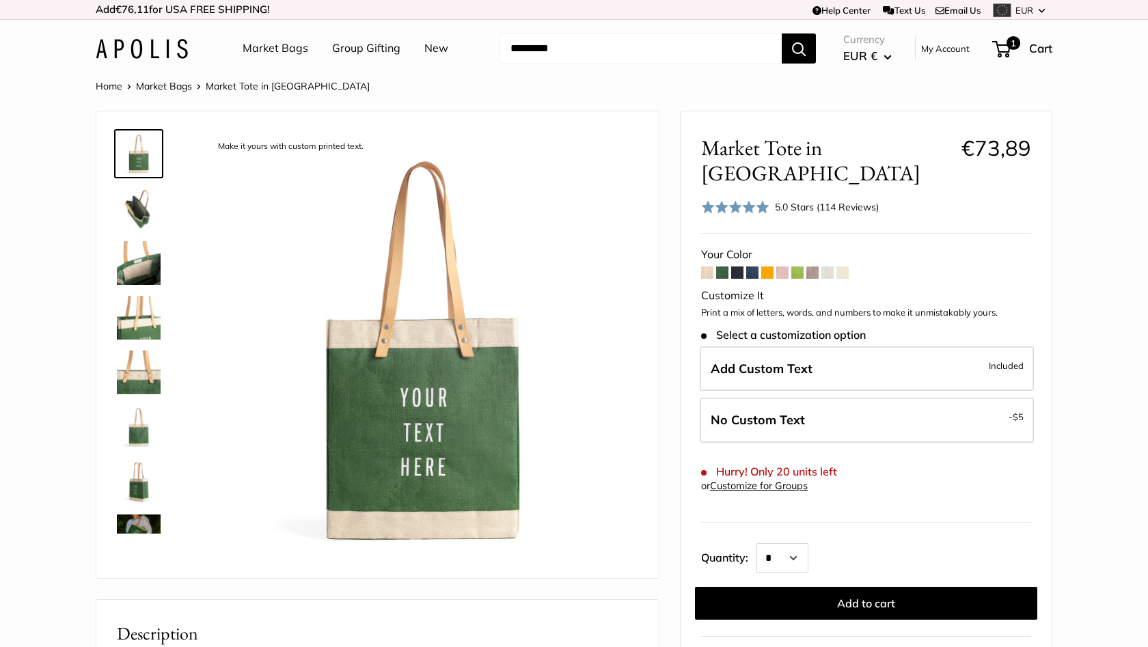
click at [710, 266] on span at bounding box center [707, 272] width 12 height 12
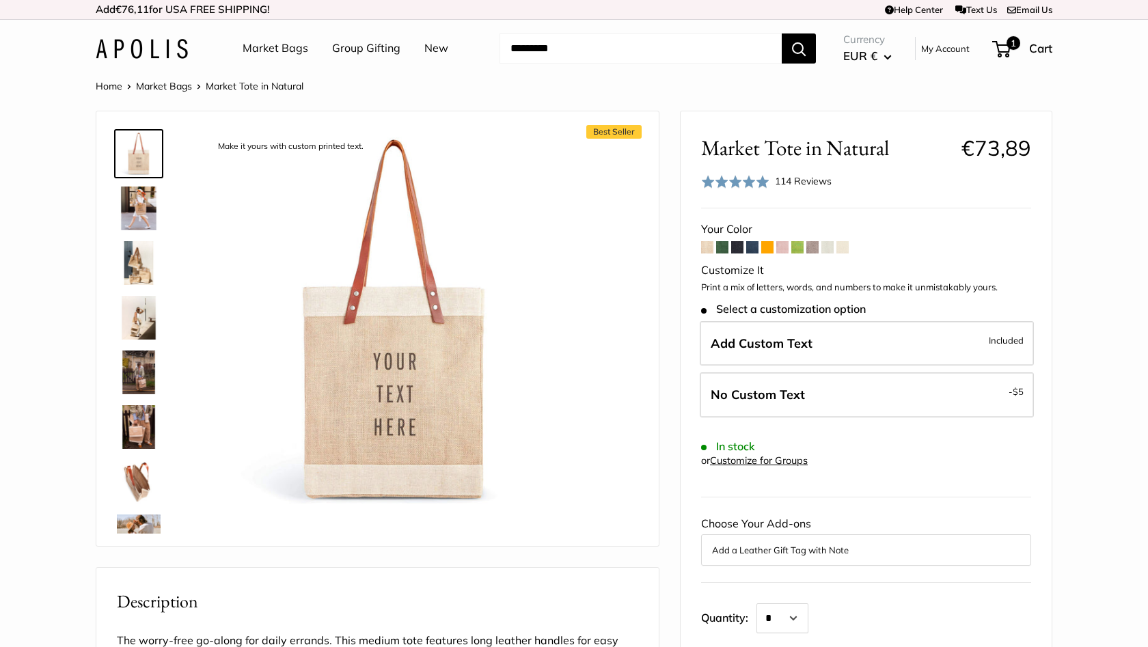
click at [721, 247] on span at bounding box center [722, 247] width 12 height 12
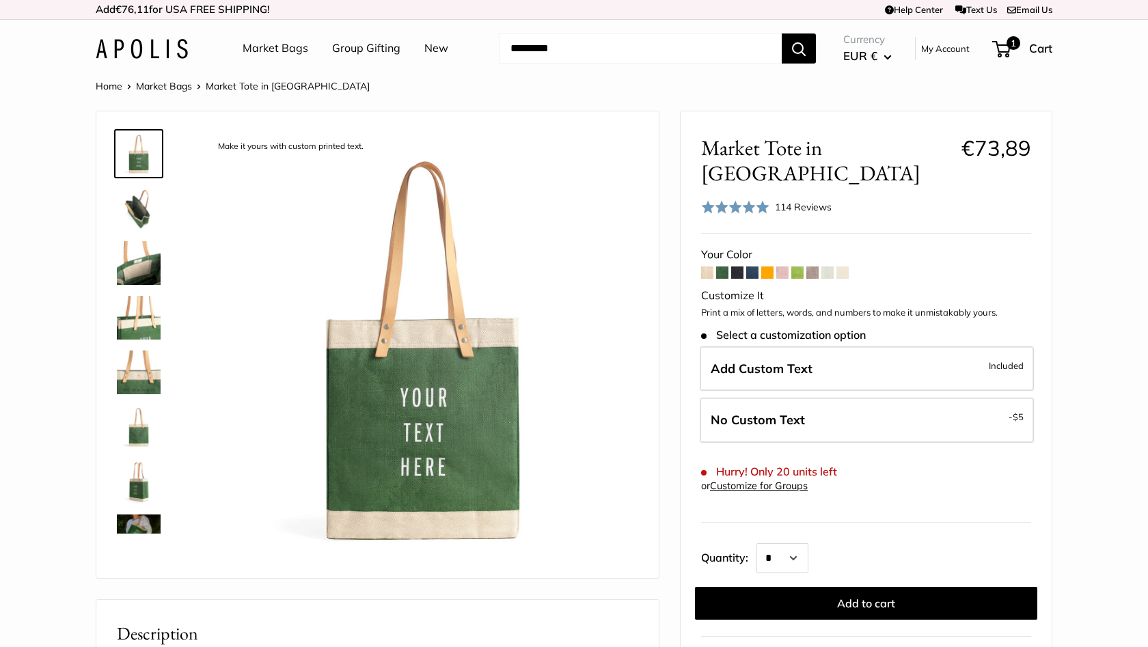
click at [764, 361] on span "Add Custom Text" at bounding box center [762, 369] width 102 height 16
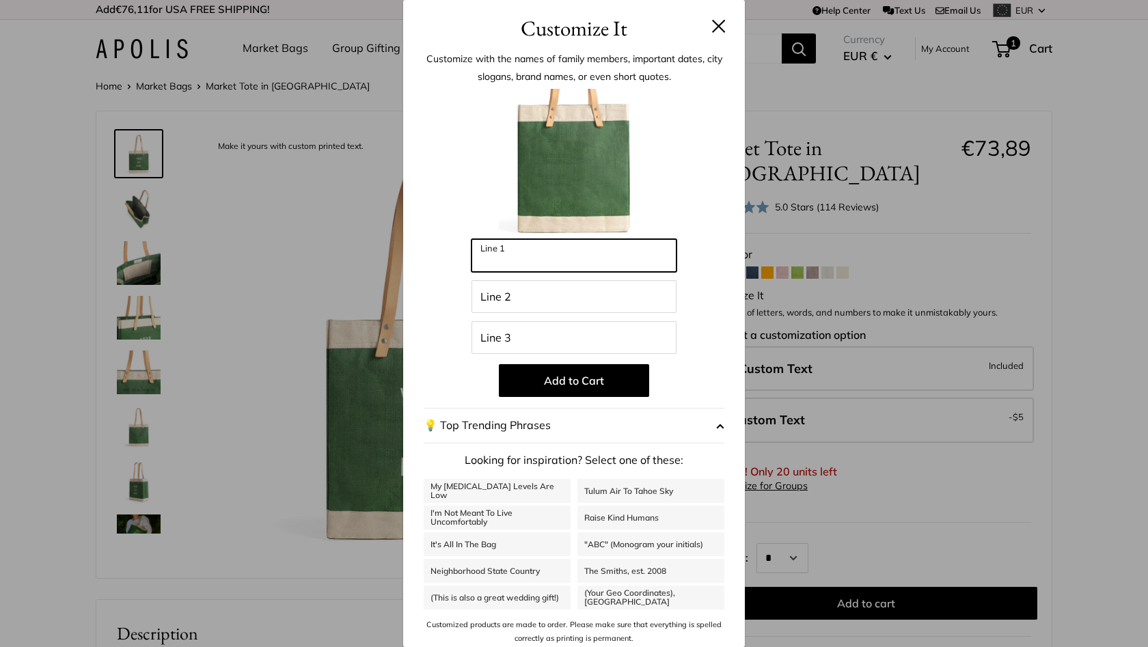
click at [515, 249] on input "Line 1" at bounding box center [573, 255] width 205 height 33
type input "*******"
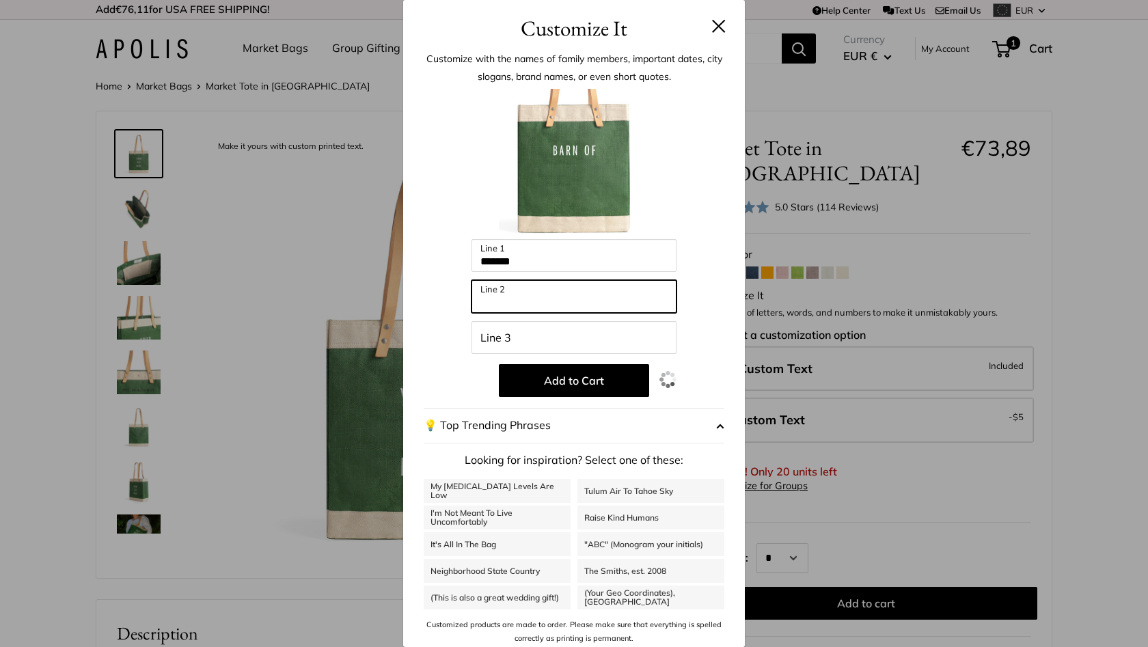
click at [510, 292] on input "Line 2" at bounding box center [573, 296] width 205 height 33
type input "**********"
click at [477, 344] on input "Line 3" at bounding box center [573, 337] width 205 height 33
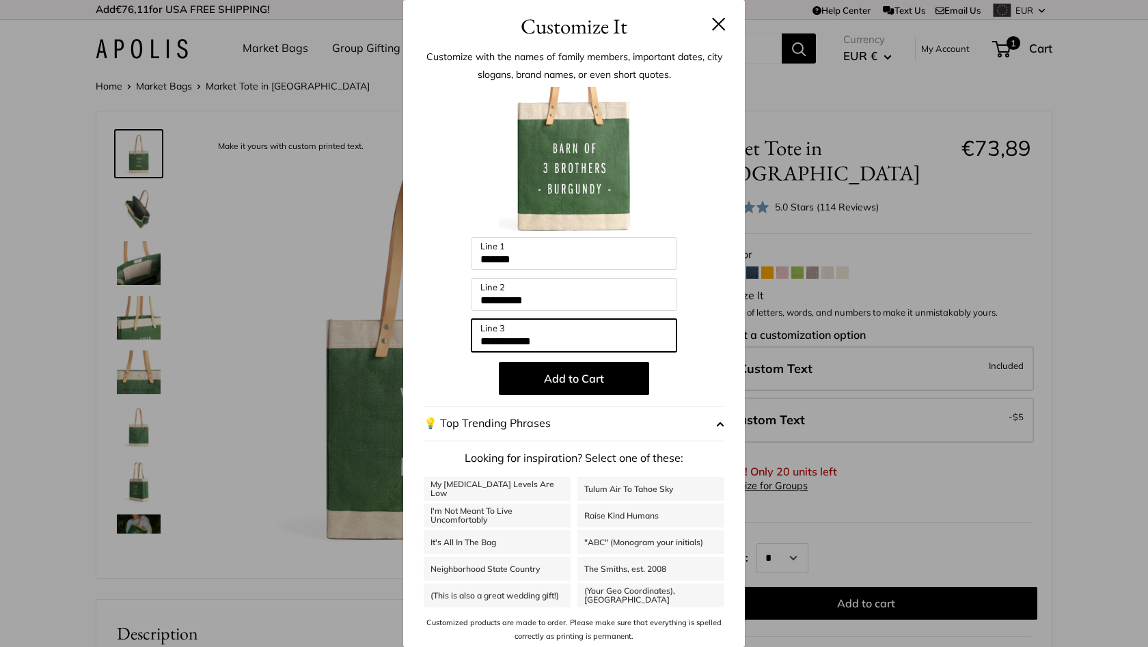
scroll to position [1, 0]
type input "**********"
click at [717, 29] on button at bounding box center [719, 25] width 14 height 14
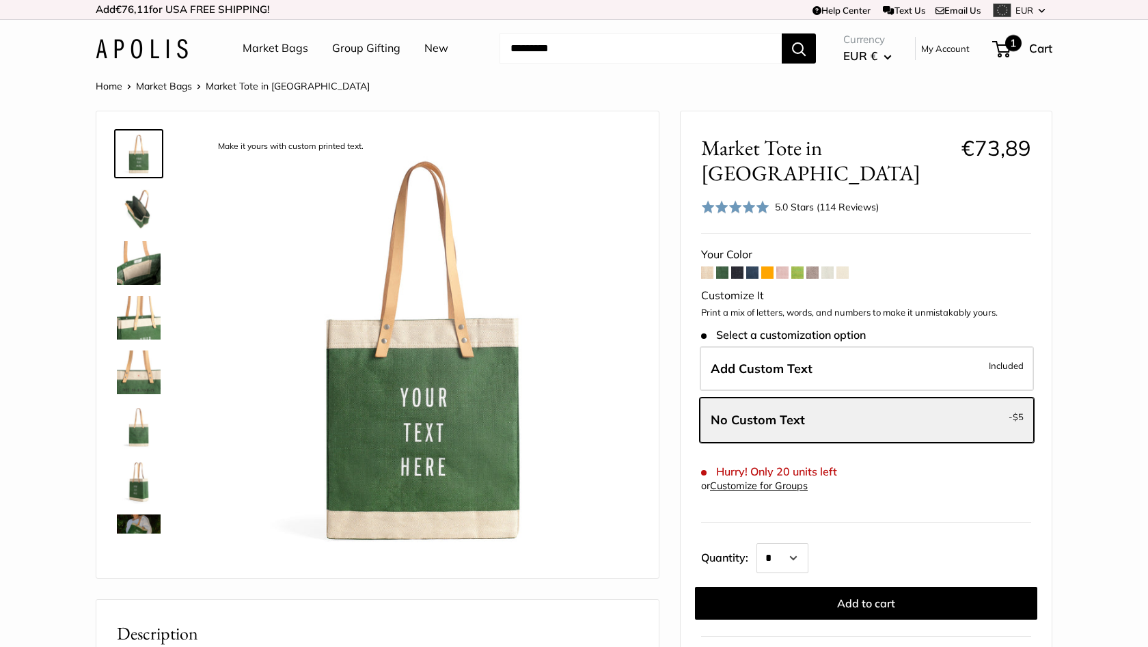
click at [1011, 47] on span "1" at bounding box center [1013, 43] width 16 height 16
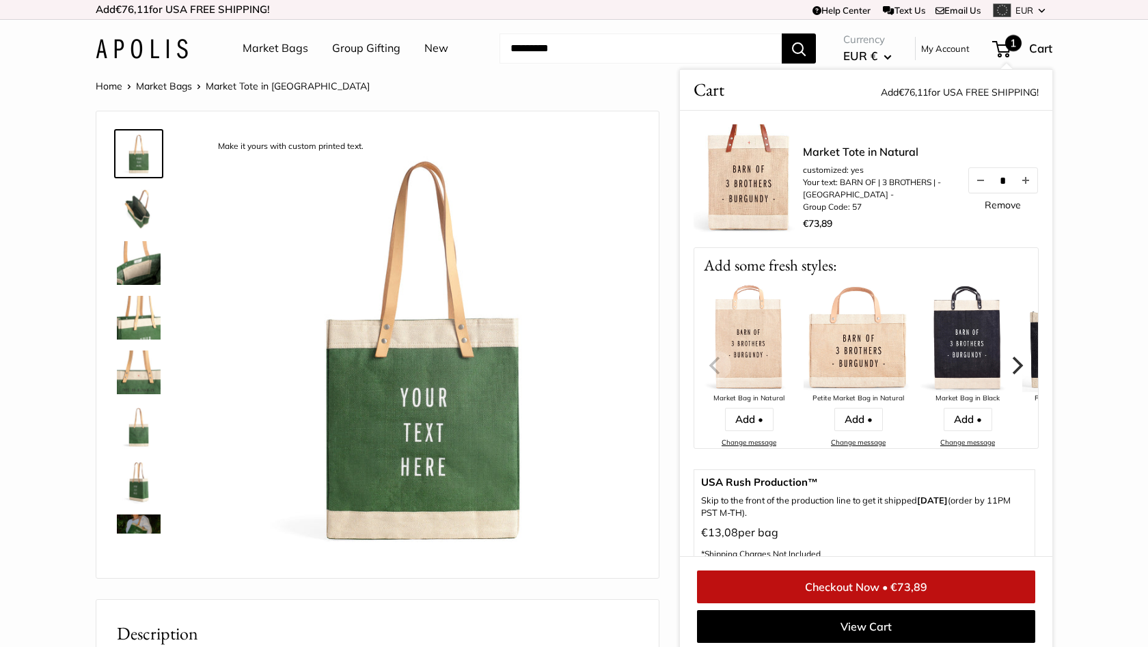
click at [861, 581] on link "Checkout Now • €73,89" at bounding box center [866, 587] width 338 height 33
